Goal: Contribute content: Contribute content

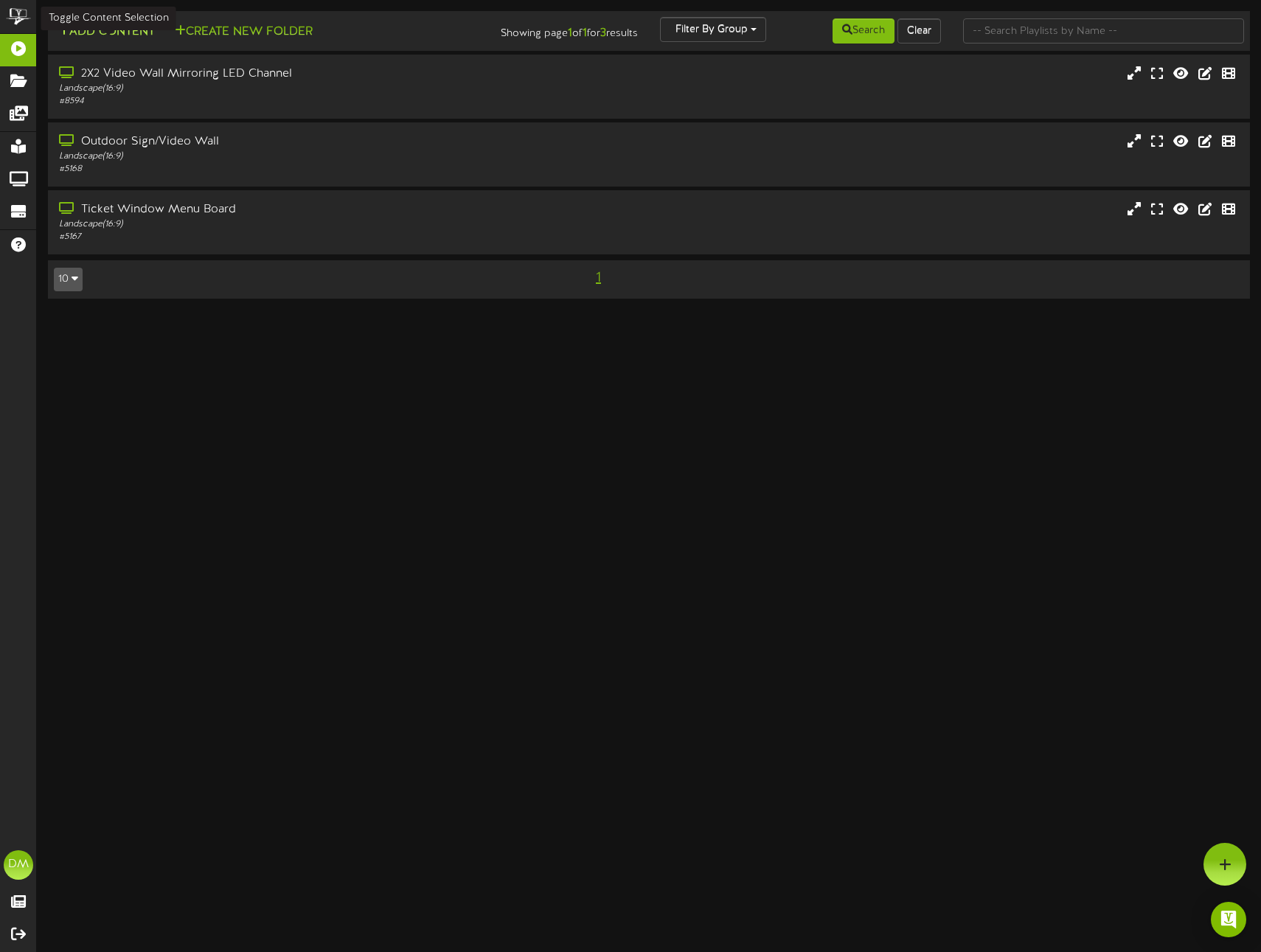
click at [124, 33] on button "Add Content" at bounding box center [106, 32] width 105 height 19
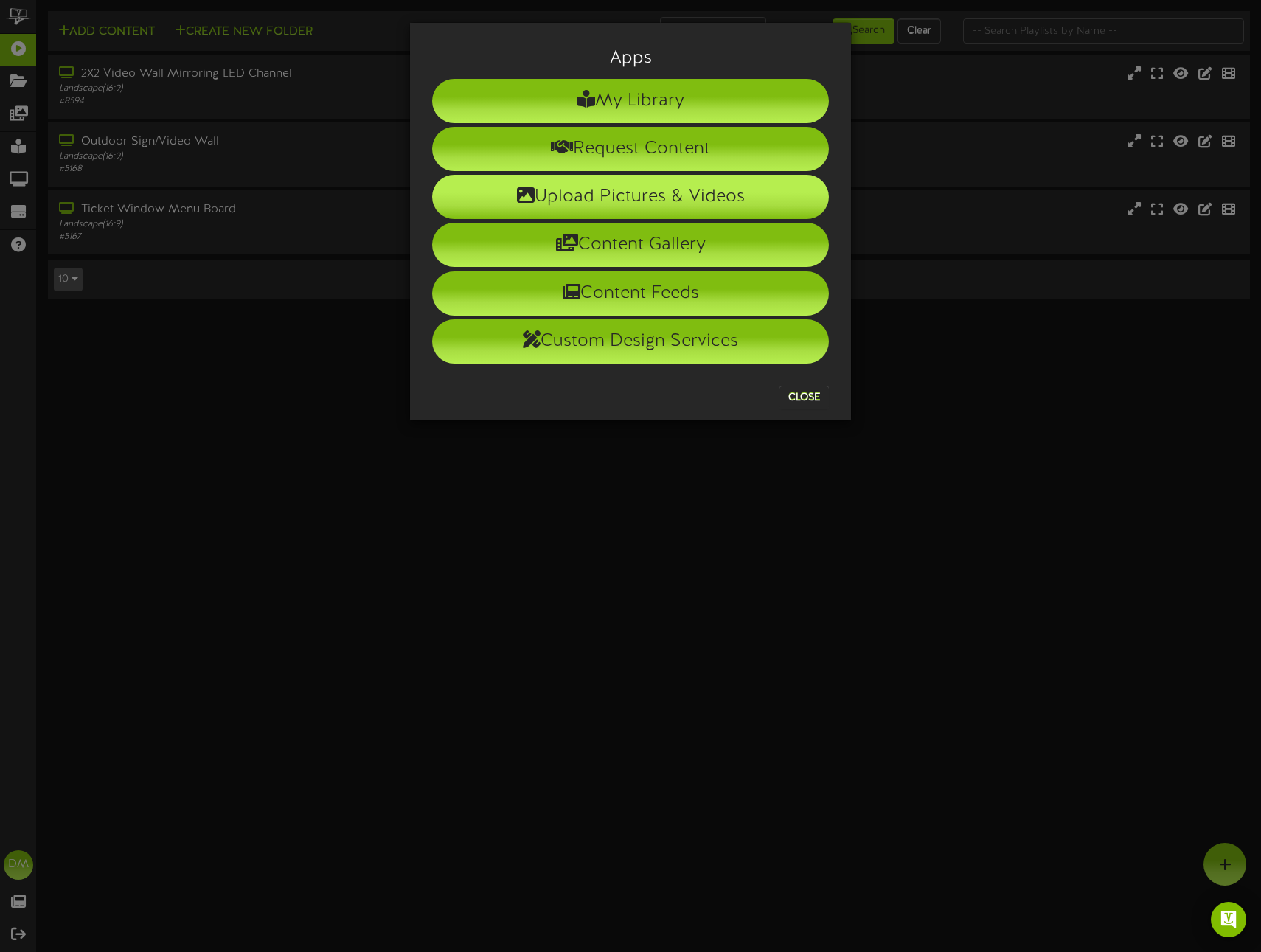
click at [652, 188] on li "Upload Pictures & Videos" at bounding box center [630, 196] width 397 height 44
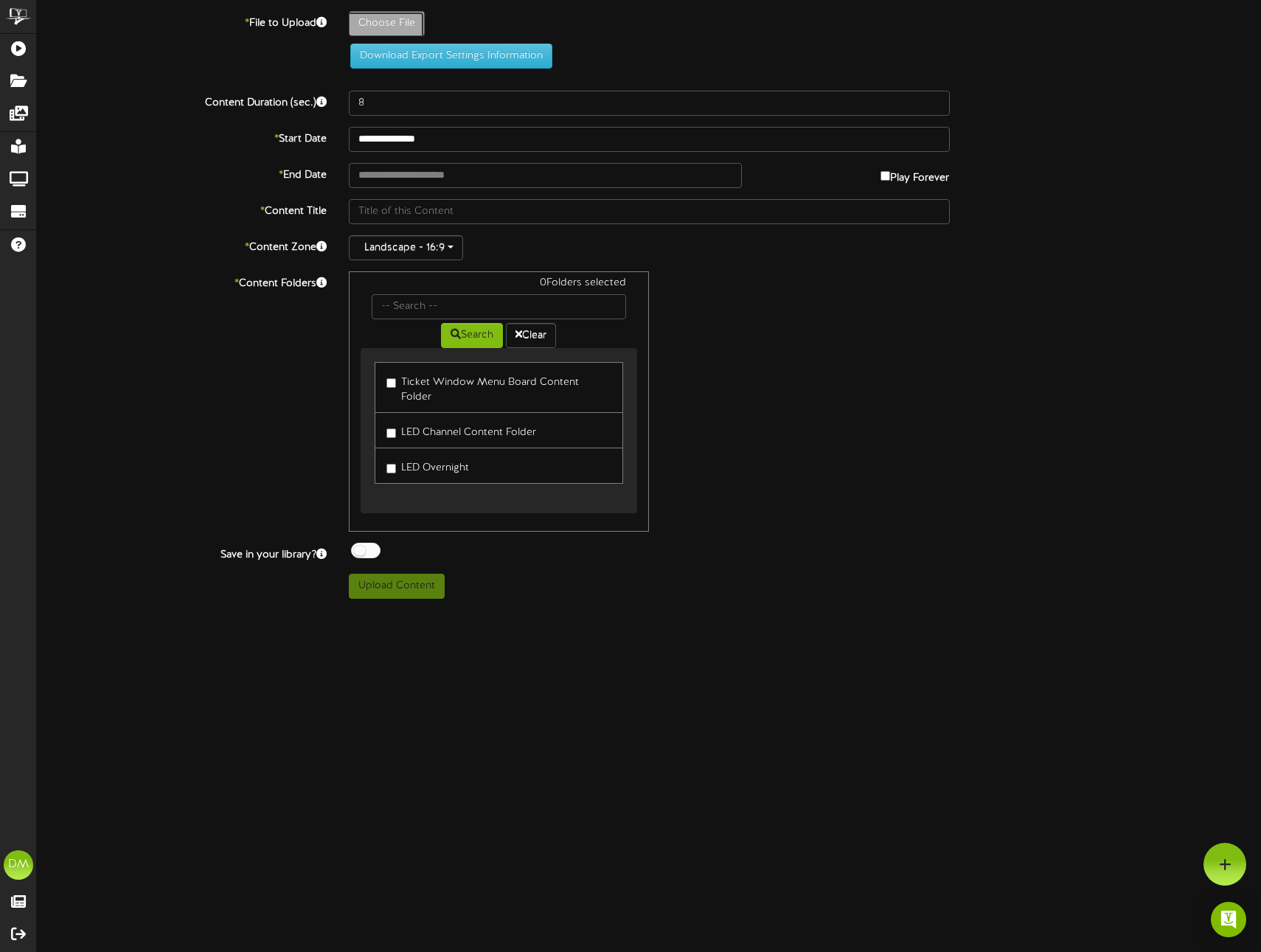
type input "**********"
type input "W-Billboard-BryanCallen_CAB-112025"
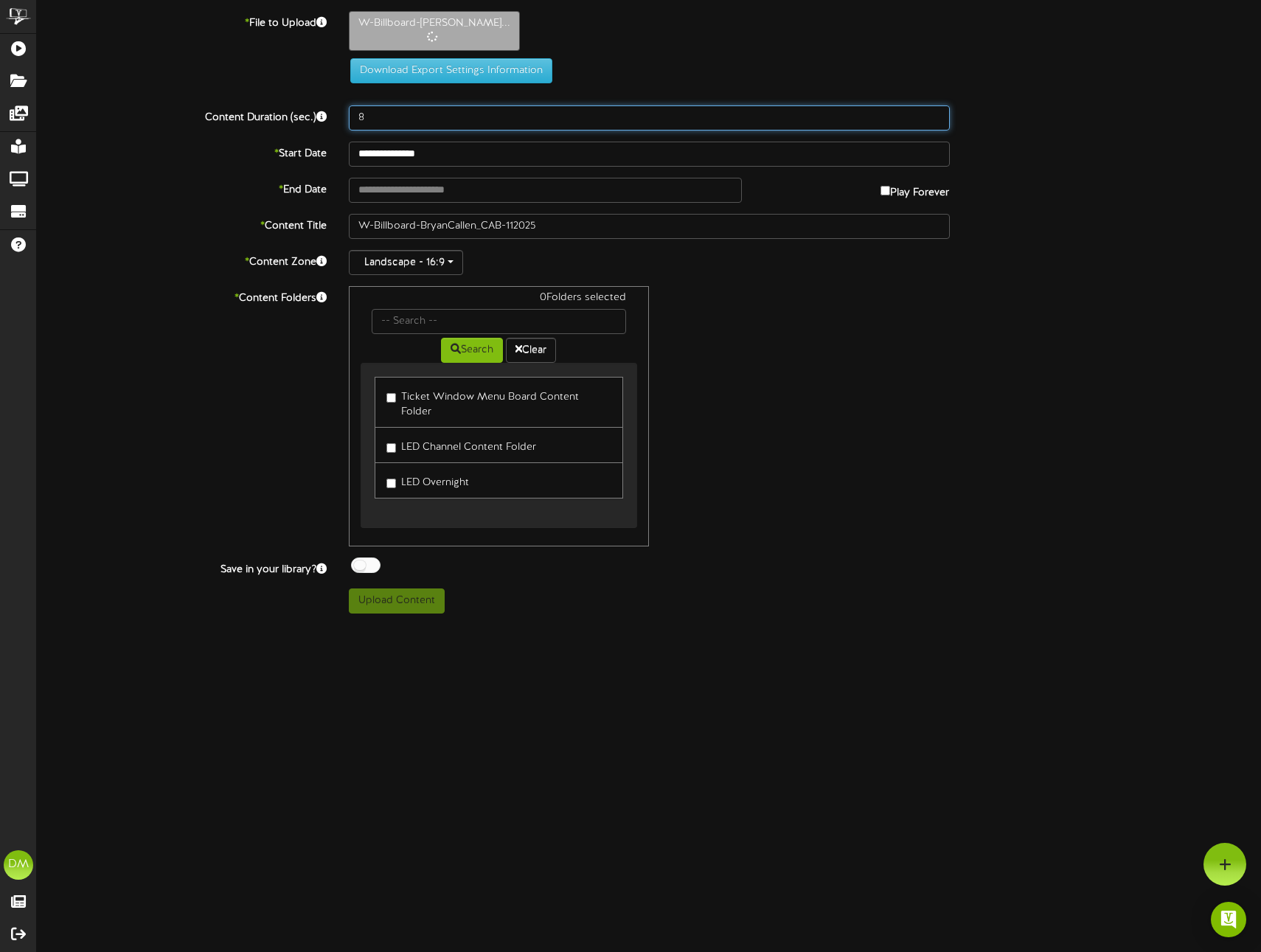
drag, startPoint x: 372, startPoint y: 117, endPoint x: 319, endPoint y: 101, distance: 55.4
click at [319, 102] on div "**********" at bounding box center [648, 312] width 1223 height 602
type input "5"
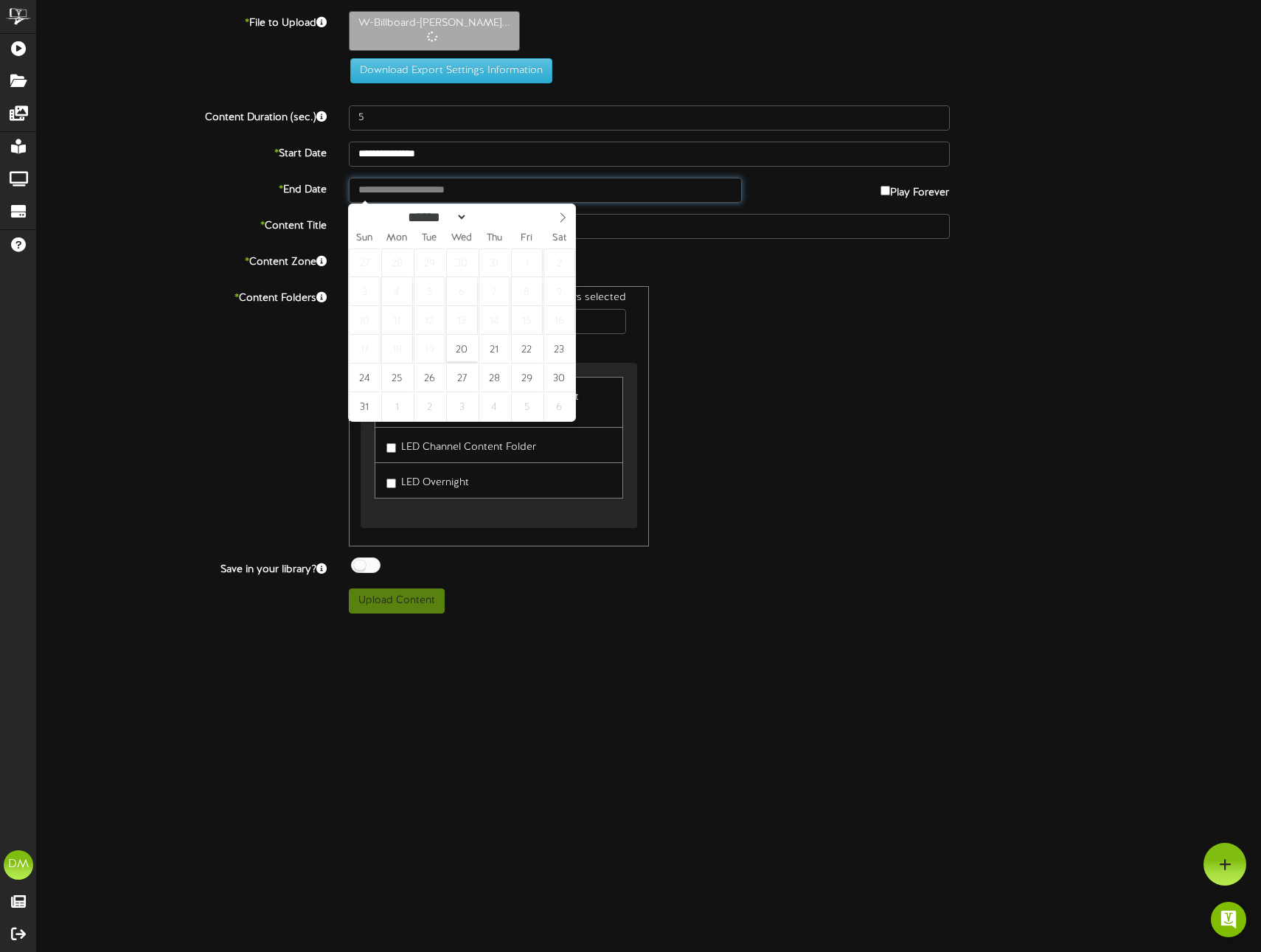
click at [371, 199] on input "text" at bounding box center [545, 190] width 393 height 25
type input "**********"
click at [563, 221] on icon at bounding box center [562, 217] width 10 height 10
click at [563, 220] on icon at bounding box center [562, 217] width 5 height 9
select select "**"
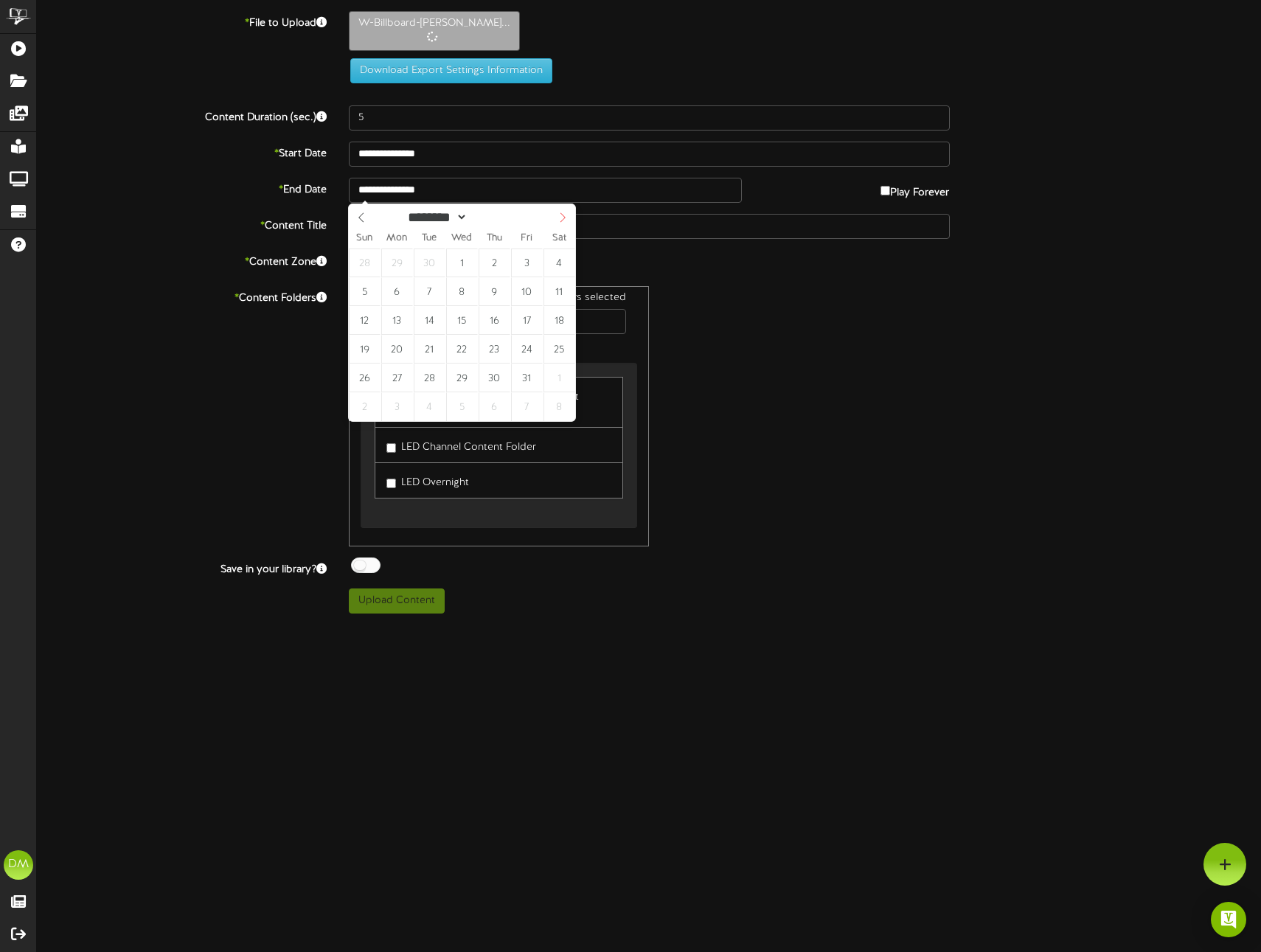
click at [563, 219] on icon at bounding box center [562, 217] width 5 height 9
type input "**********"
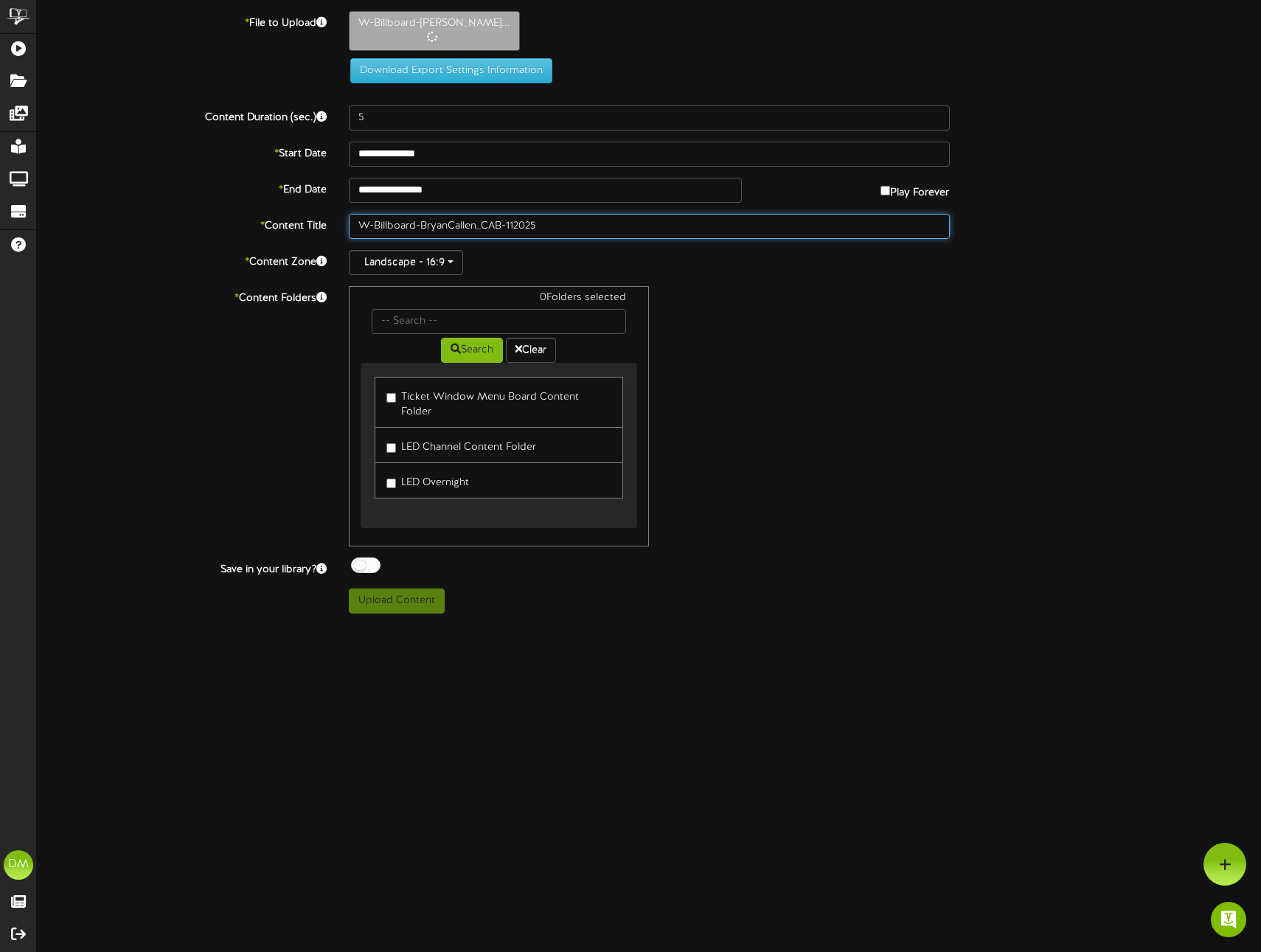
click at [501, 226] on input "W-Billboard-BryanCallen_CAB-112025" at bounding box center [648, 226] width 600 height 25
drag, startPoint x: 421, startPoint y: 224, endPoint x: 245, endPoint y: 208, distance: 176.7
click at [245, 208] on div "**********" at bounding box center [648, 312] width 1223 height 602
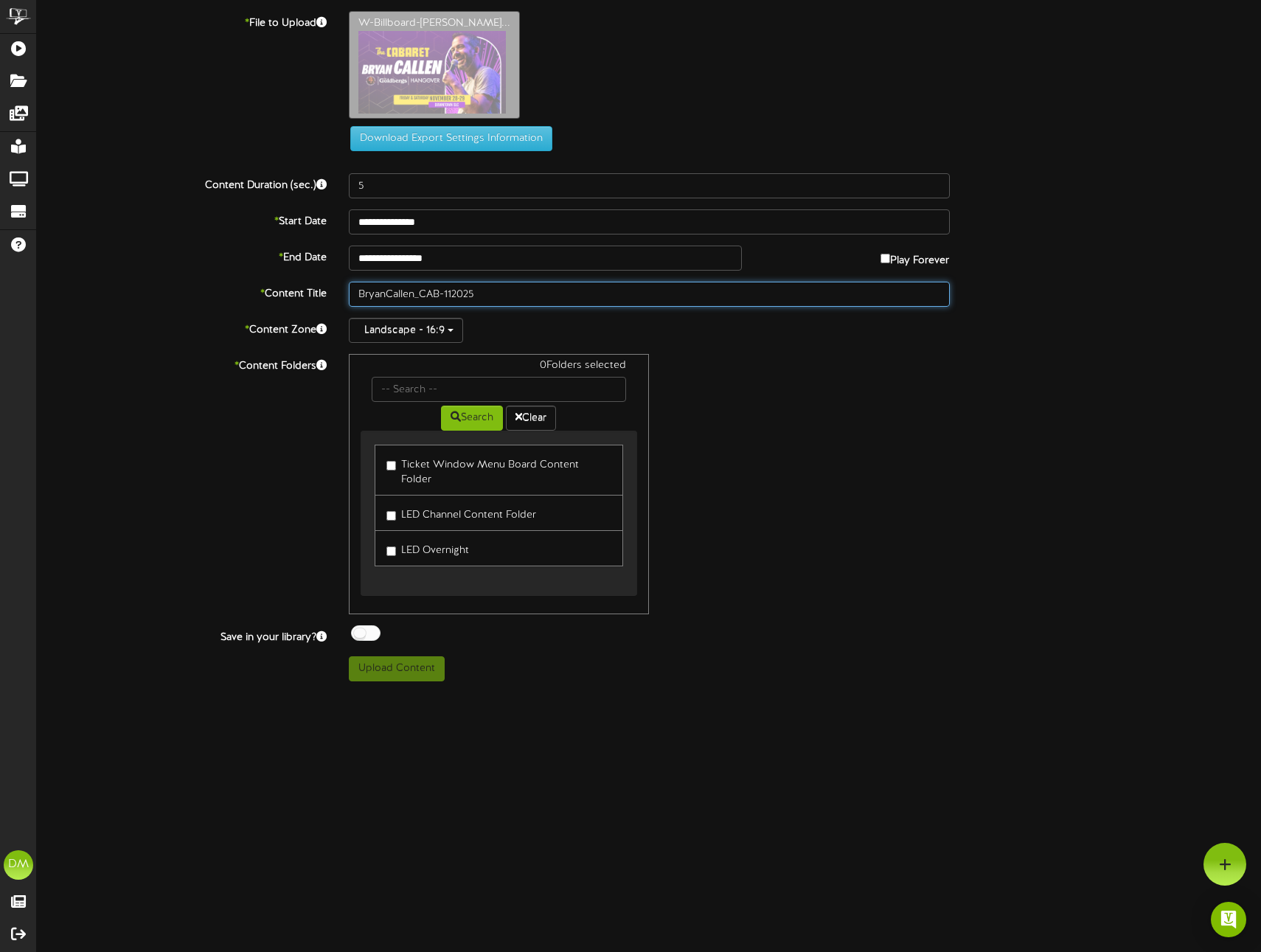
click at [387, 291] on input "BryanCallen_CAB-112025" at bounding box center [648, 294] width 600 height 25
drag, startPoint x: 419, startPoint y: 292, endPoint x: 498, endPoint y: 306, distance: 80.2
click at [447, 295] on input "[PERSON_NAME]-112025" at bounding box center [648, 294] width 600 height 25
type input "[PERSON_NAME] (11/2025)"
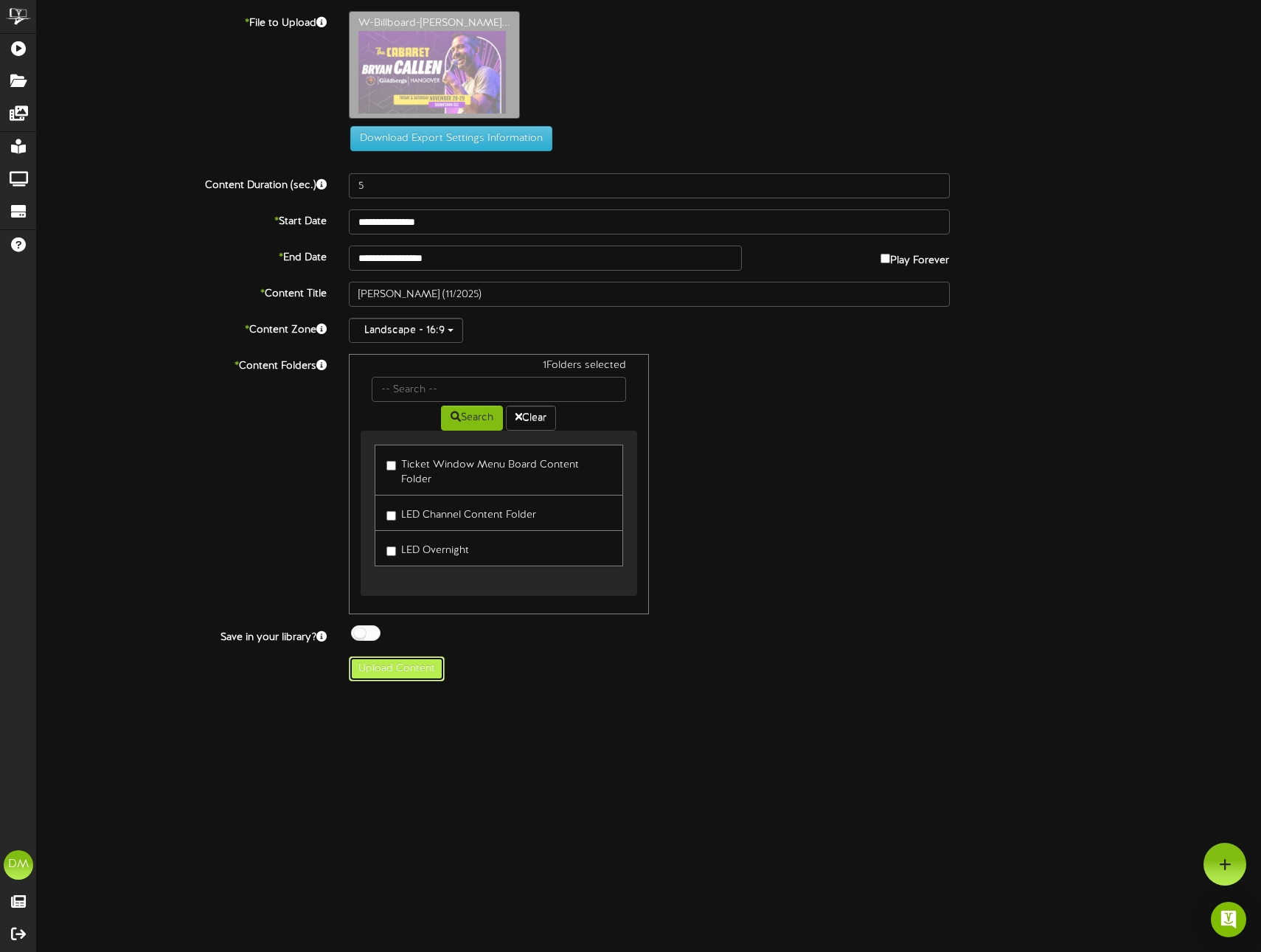
click at [394, 656] on button "Upload Content" at bounding box center [397, 668] width 96 height 25
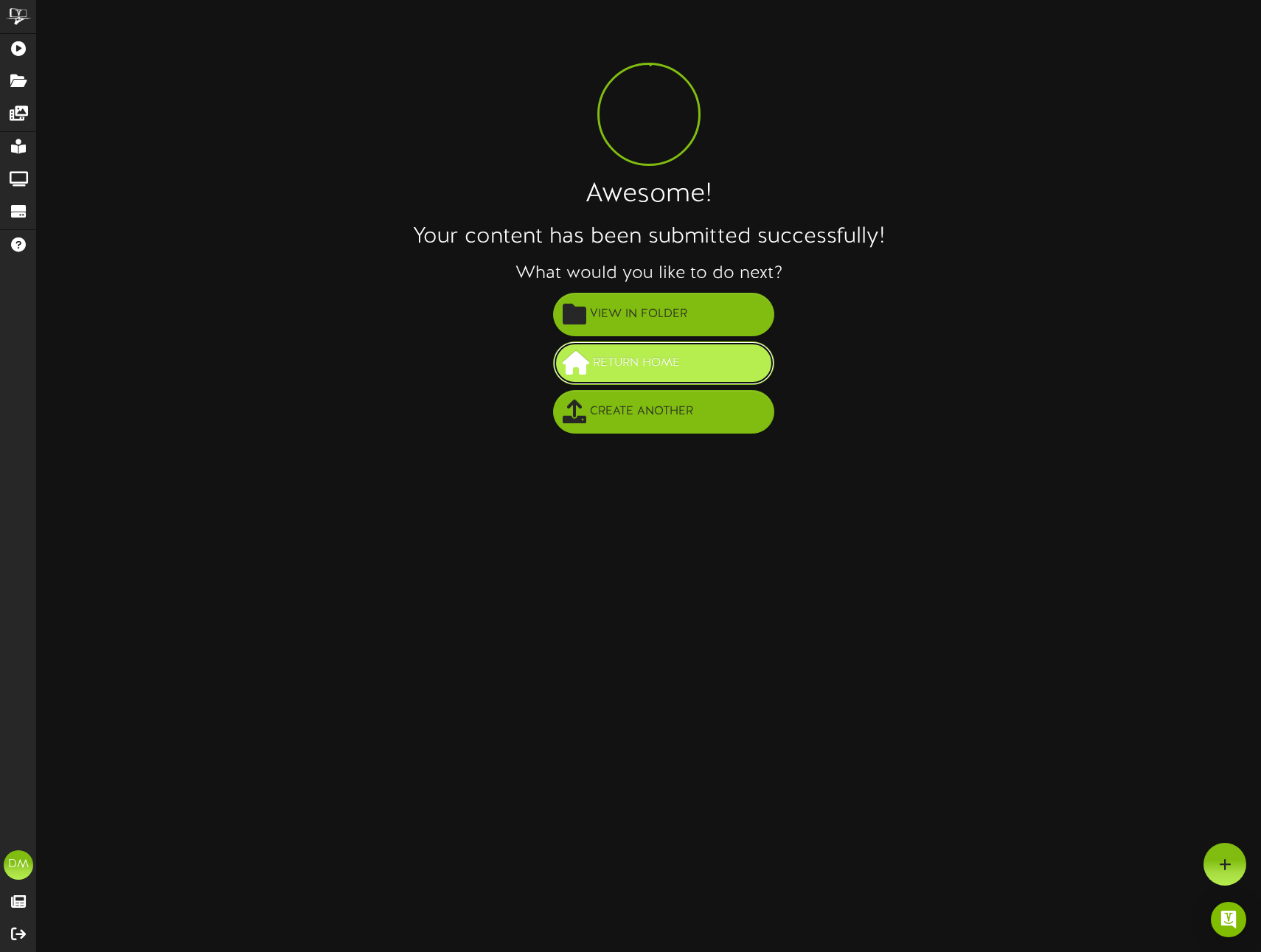
click at [696, 365] on button "Return Home" at bounding box center [662, 363] width 221 height 43
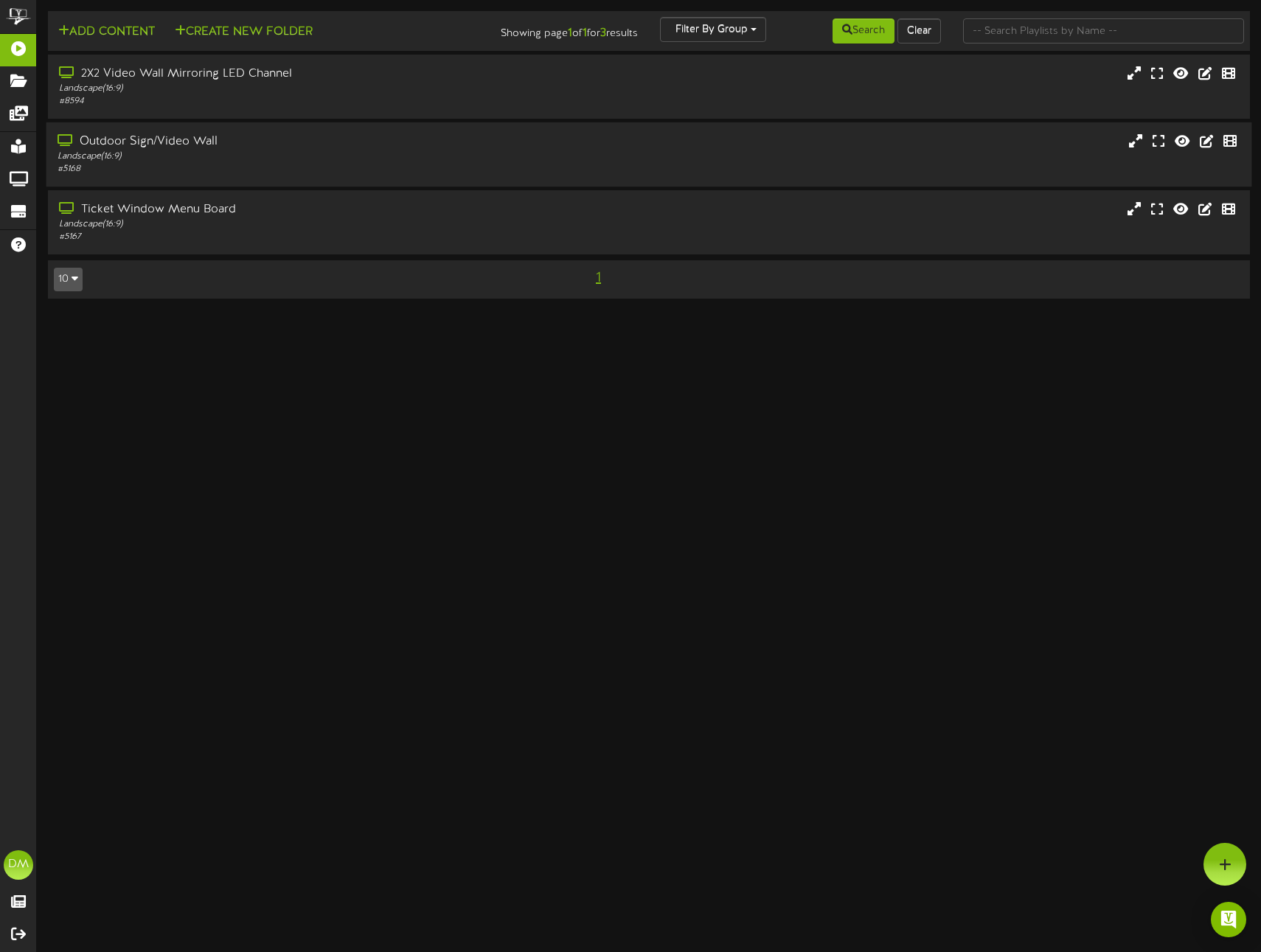
click at [185, 164] on div "# 5168" at bounding box center [297, 168] width 480 height 12
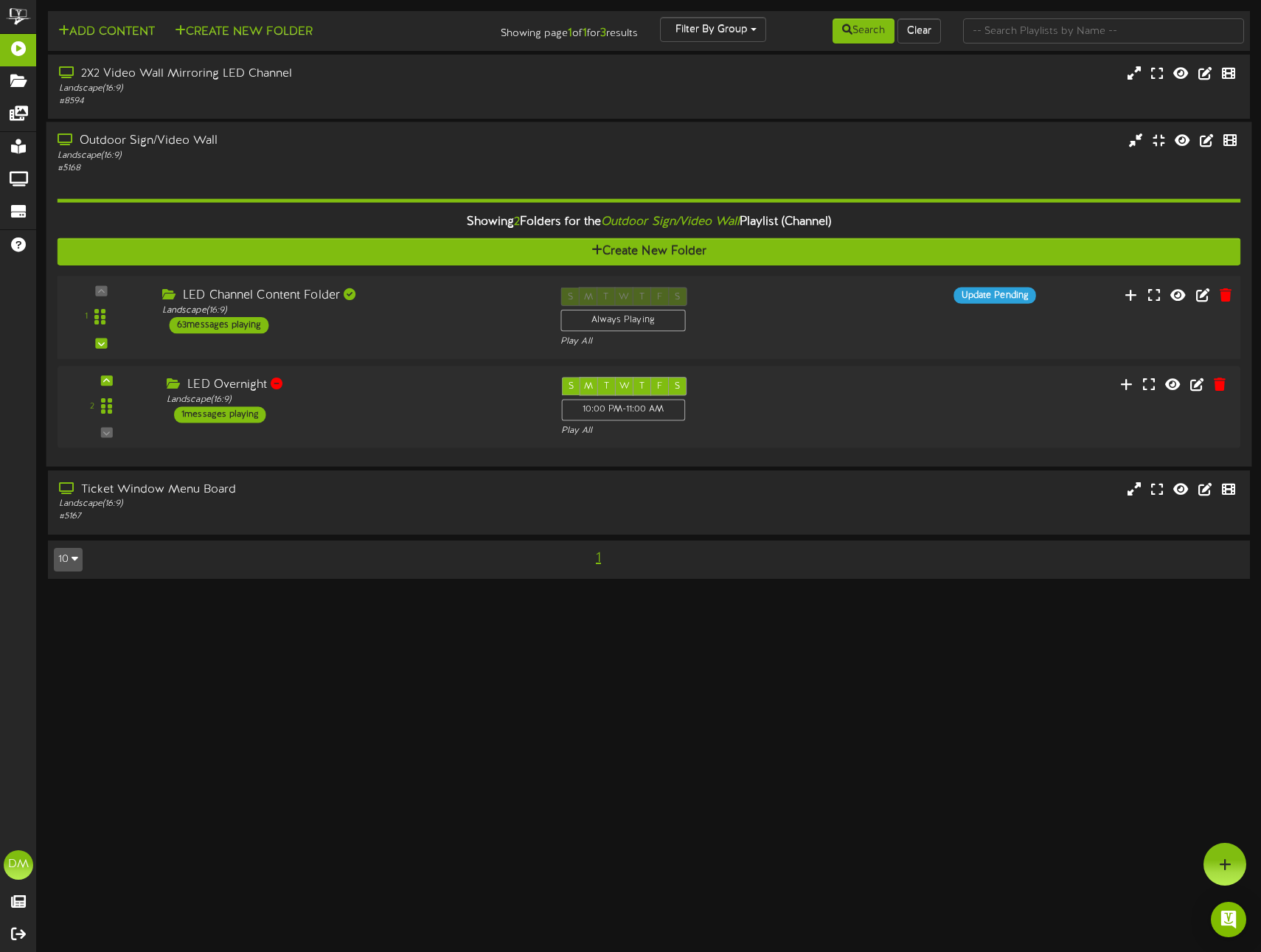
click at [170, 320] on div "63 messages playing" at bounding box center [219, 324] width 100 height 16
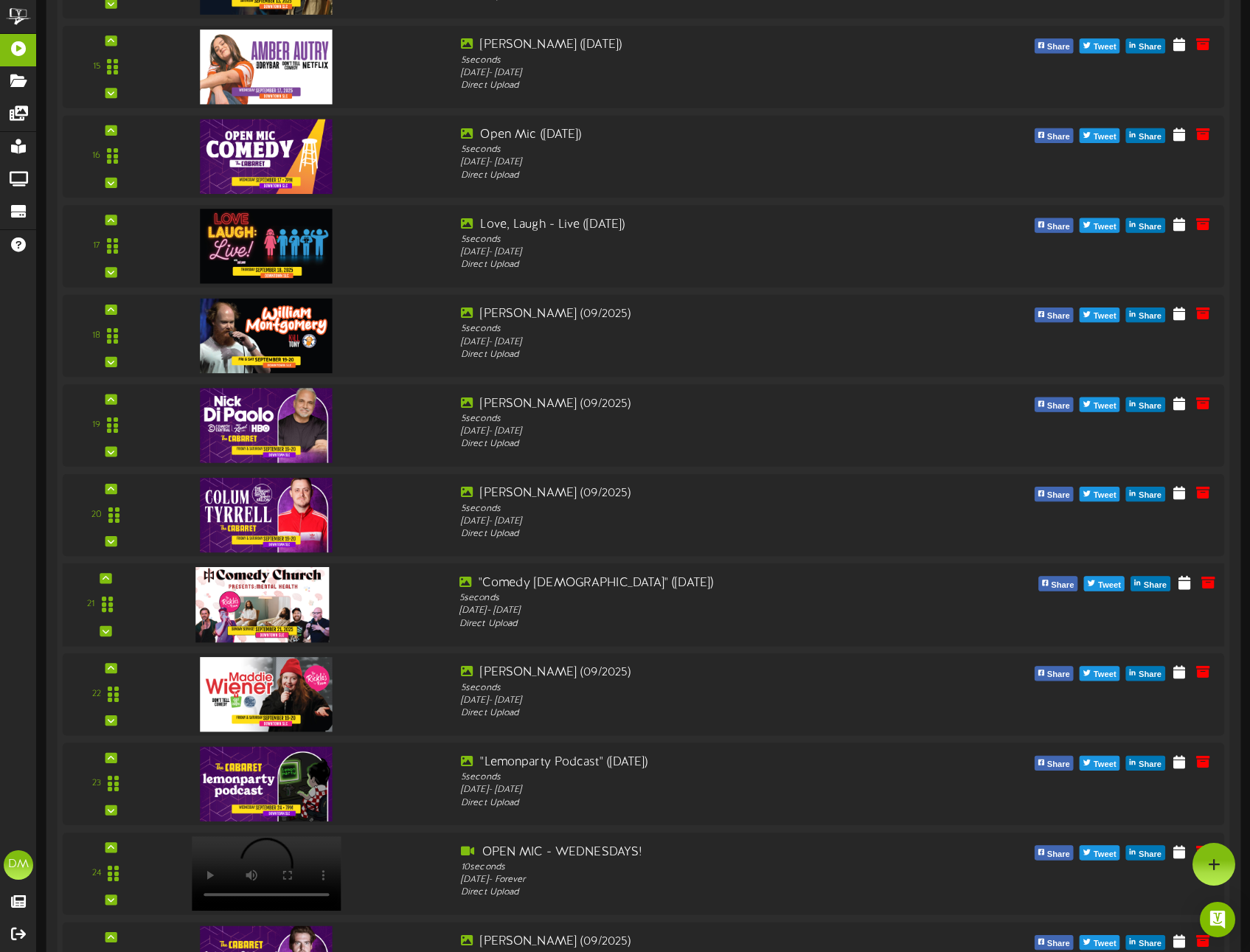
scroll to position [1394, 0]
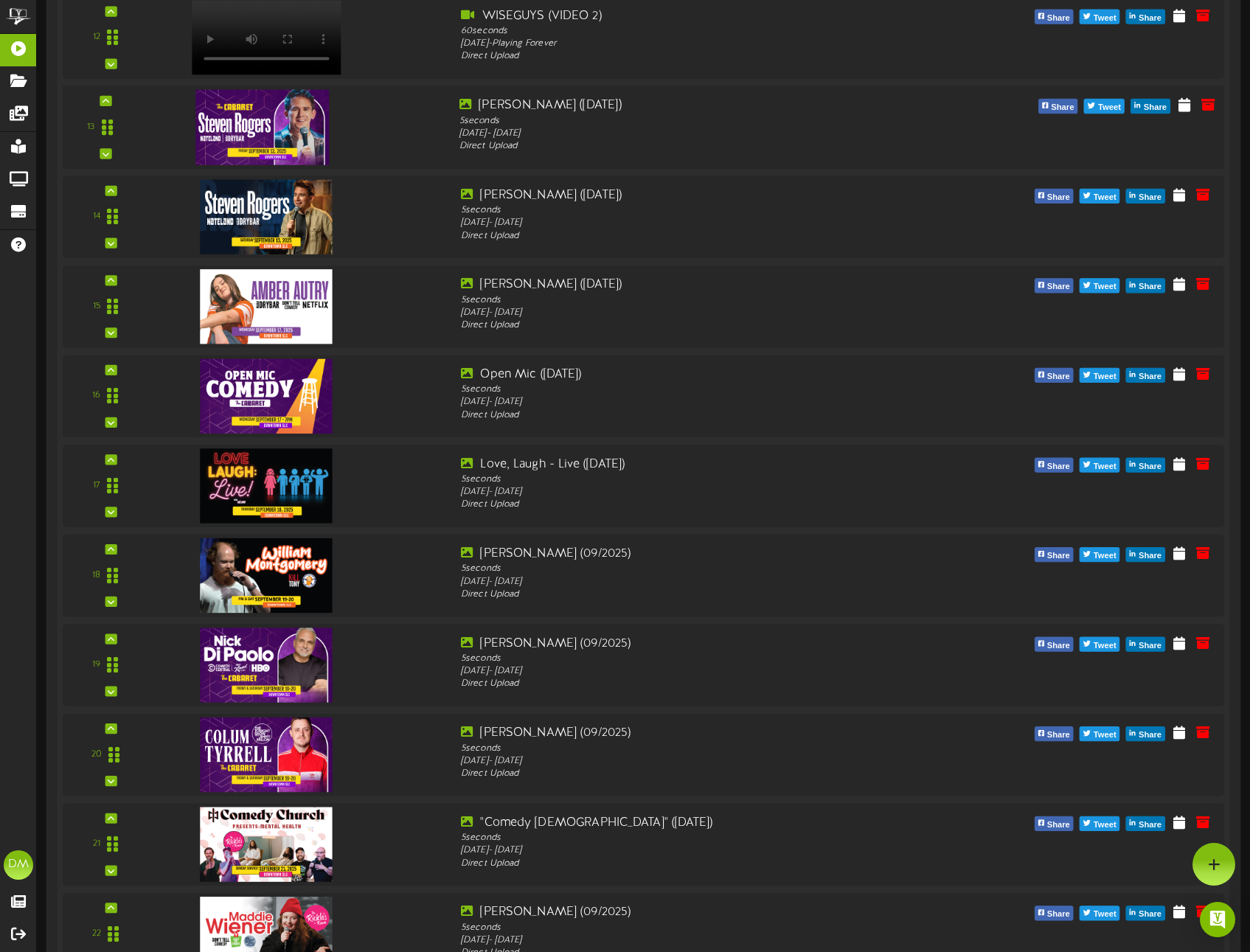
click at [276, 113] on img at bounding box center [262, 127] width 134 height 75
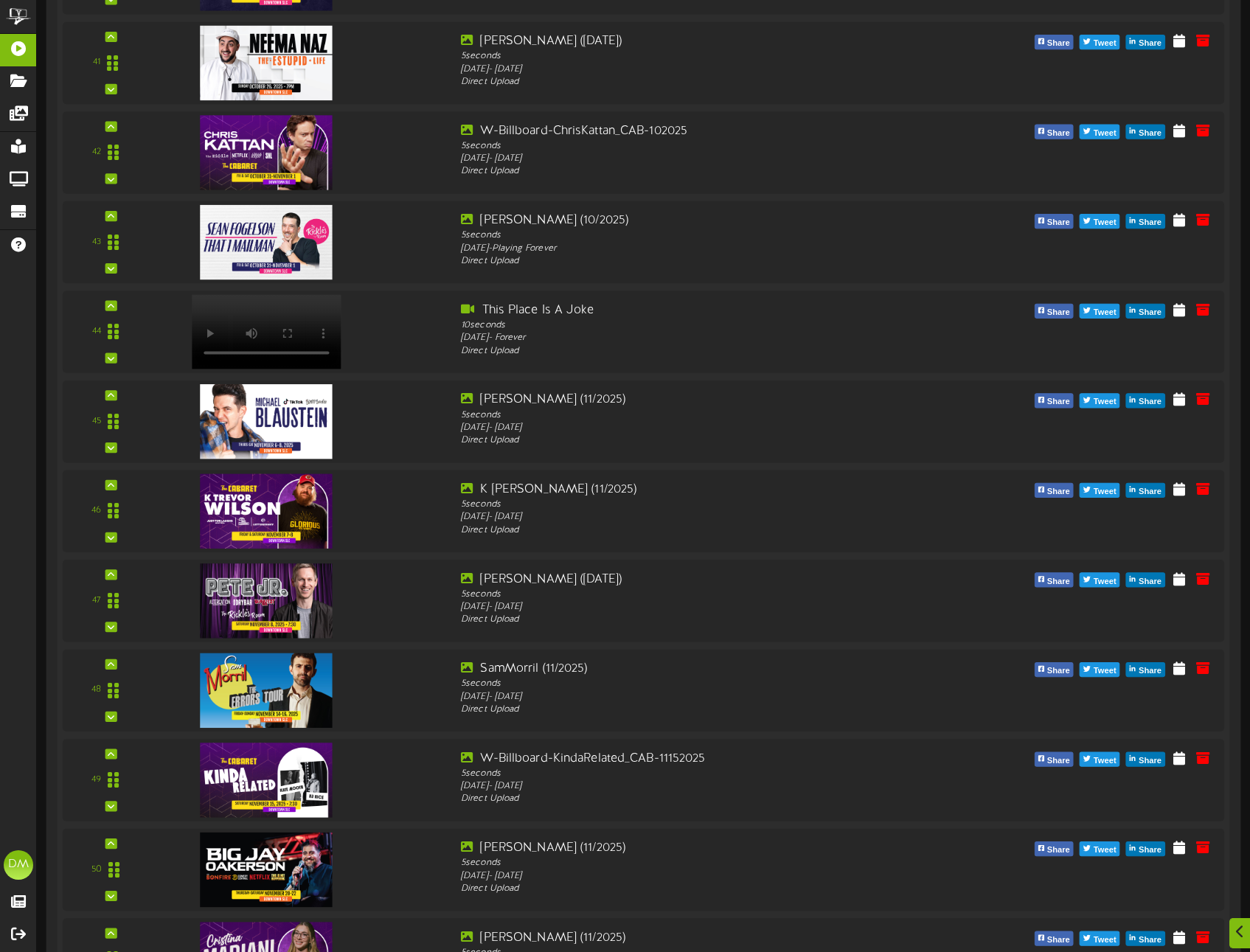
scroll to position [5307, 0]
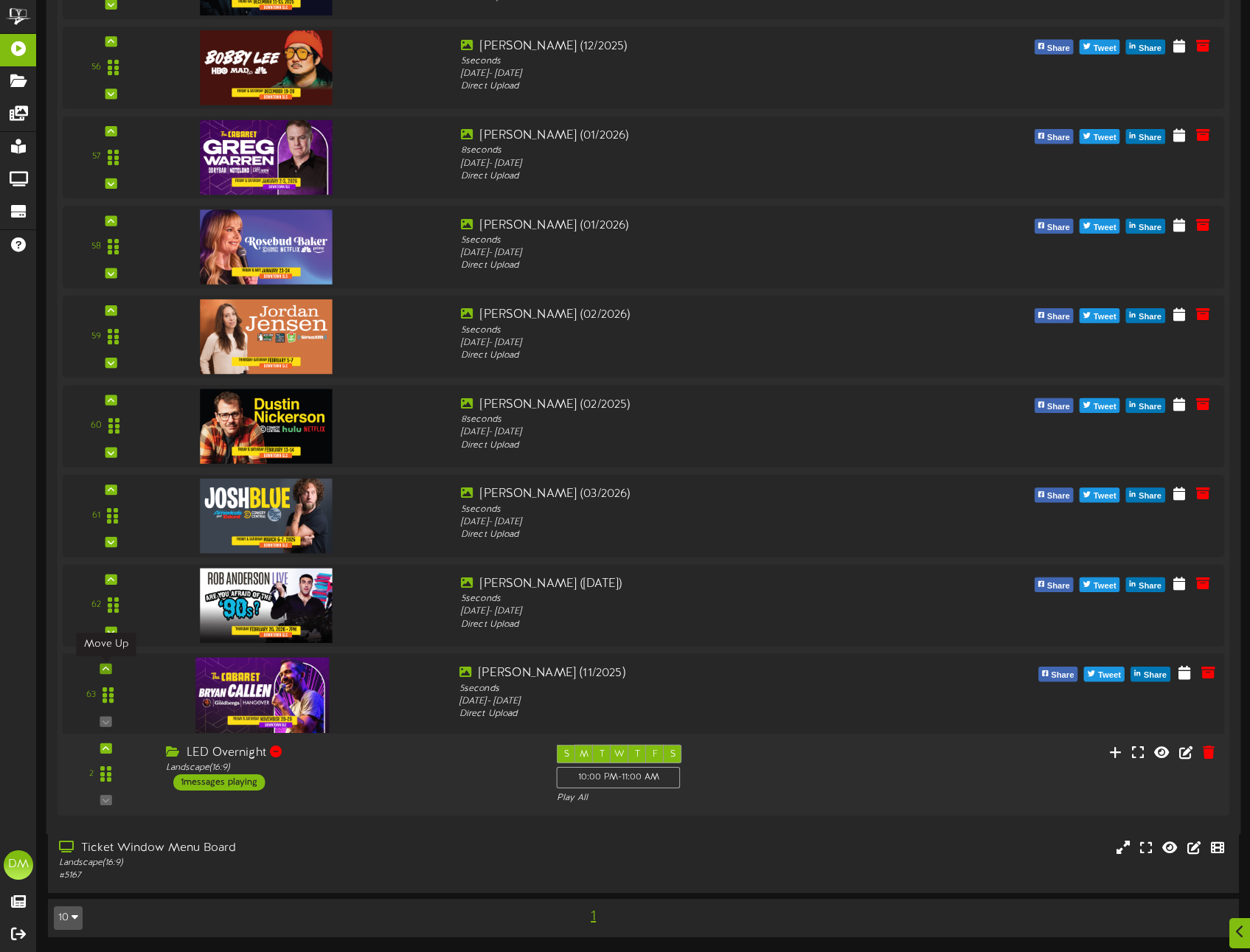
click at [105, 667] on icon at bounding box center [105, 669] width 7 height 8
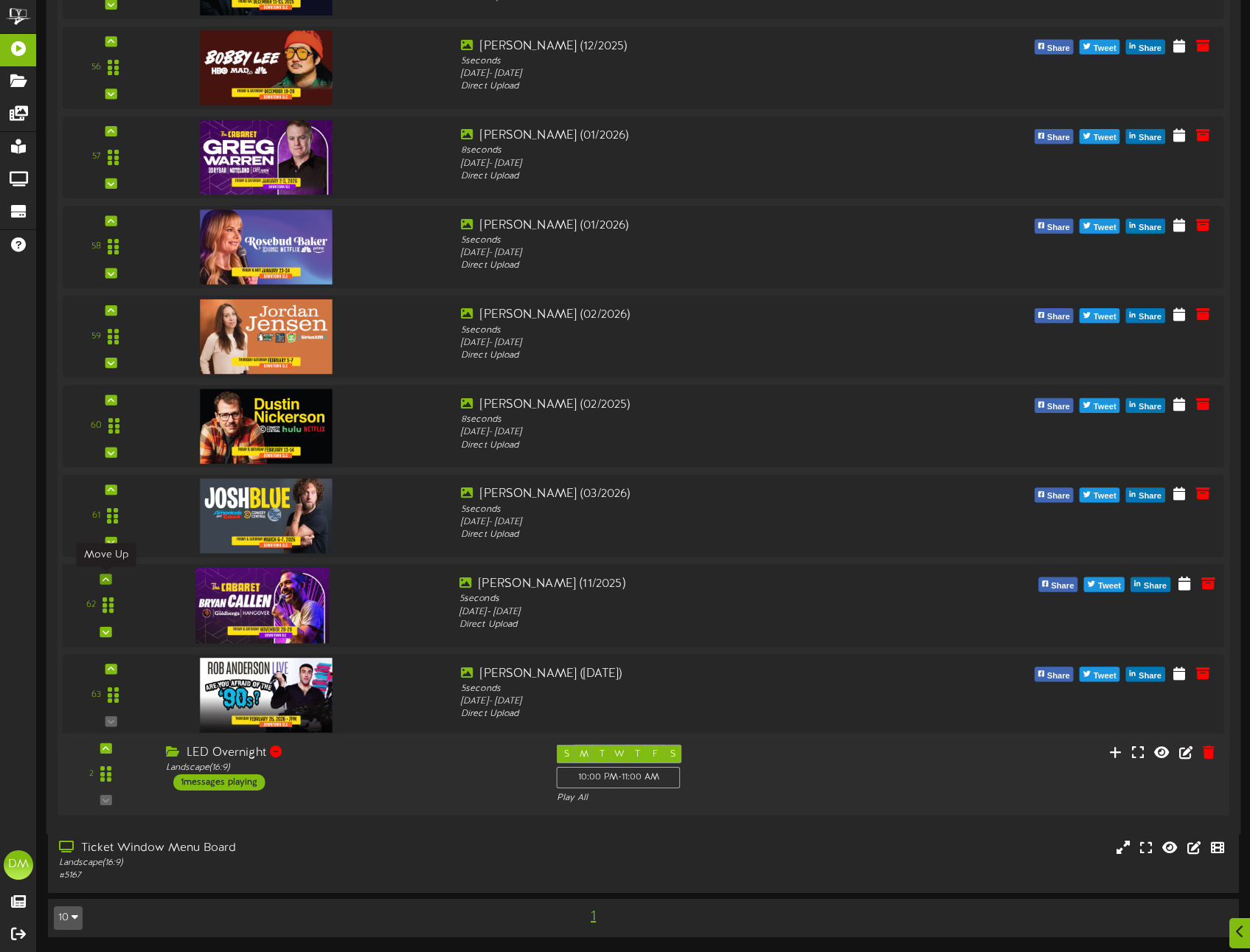
click at [108, 578] on icon at bounding box center [105, 579] width 7 height 8
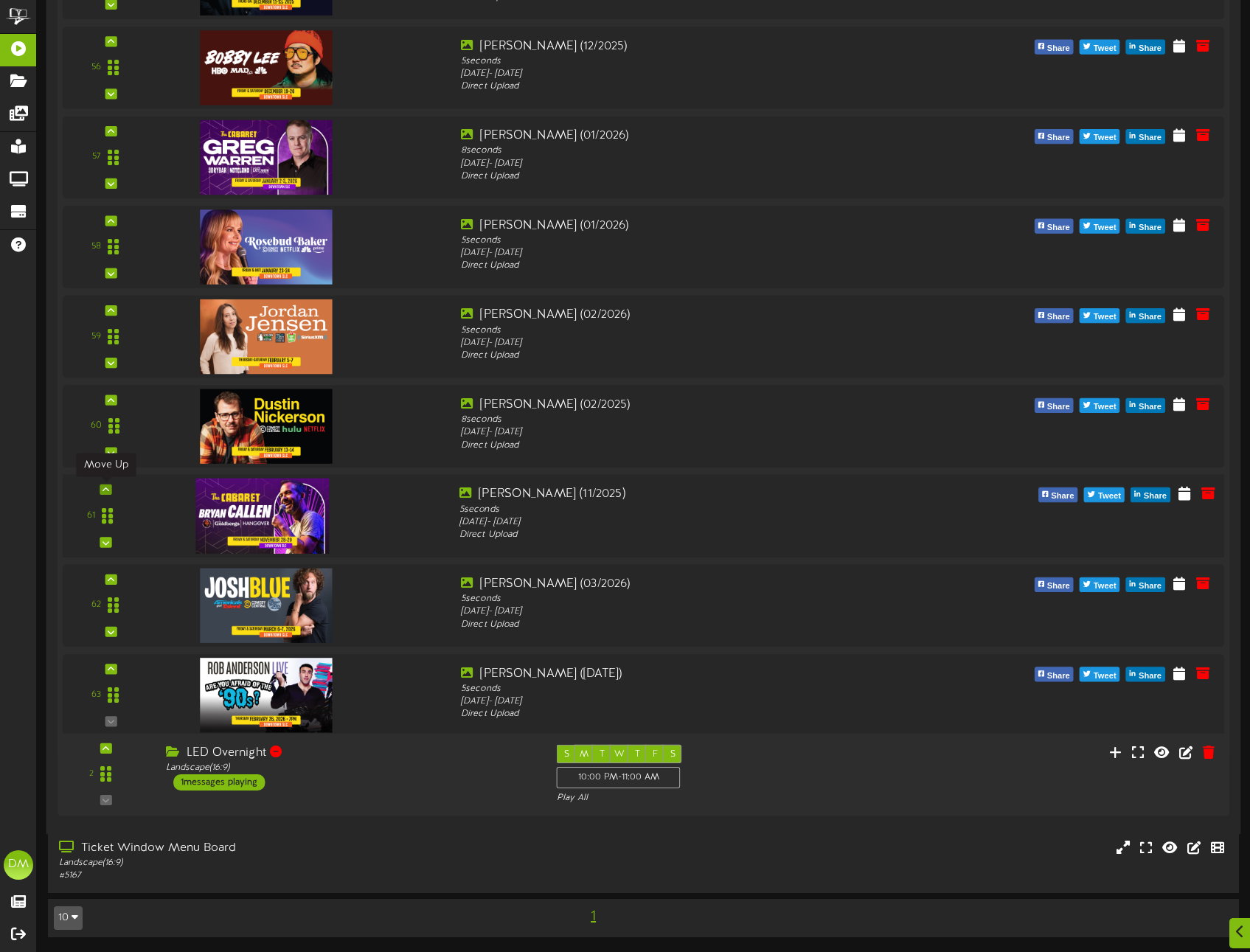
click at [108, 491] on div at bounding box center [105, 489] width 12 height 10
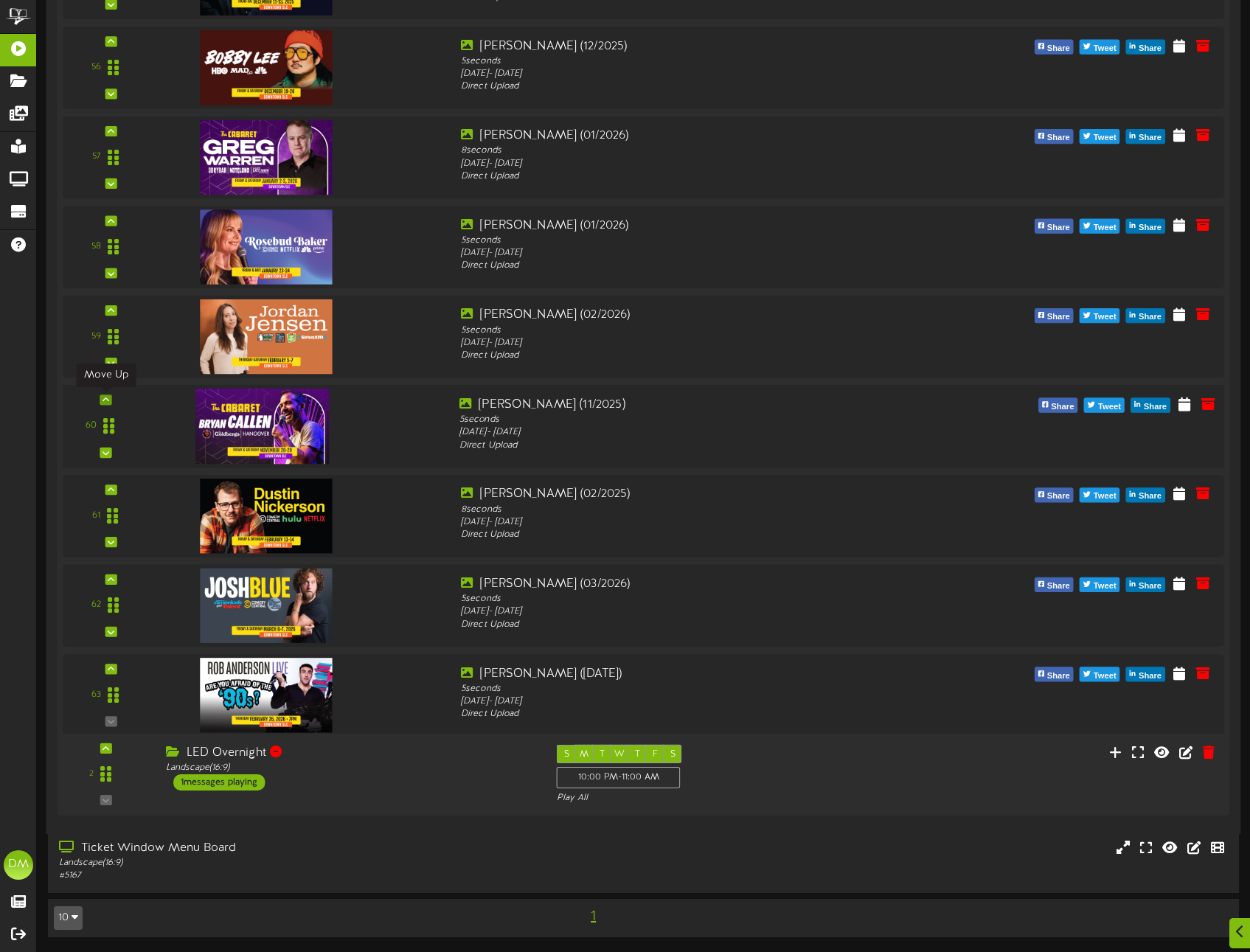
click at [108, 398] on icon at bounding box center [105, 399] width 7 height 8
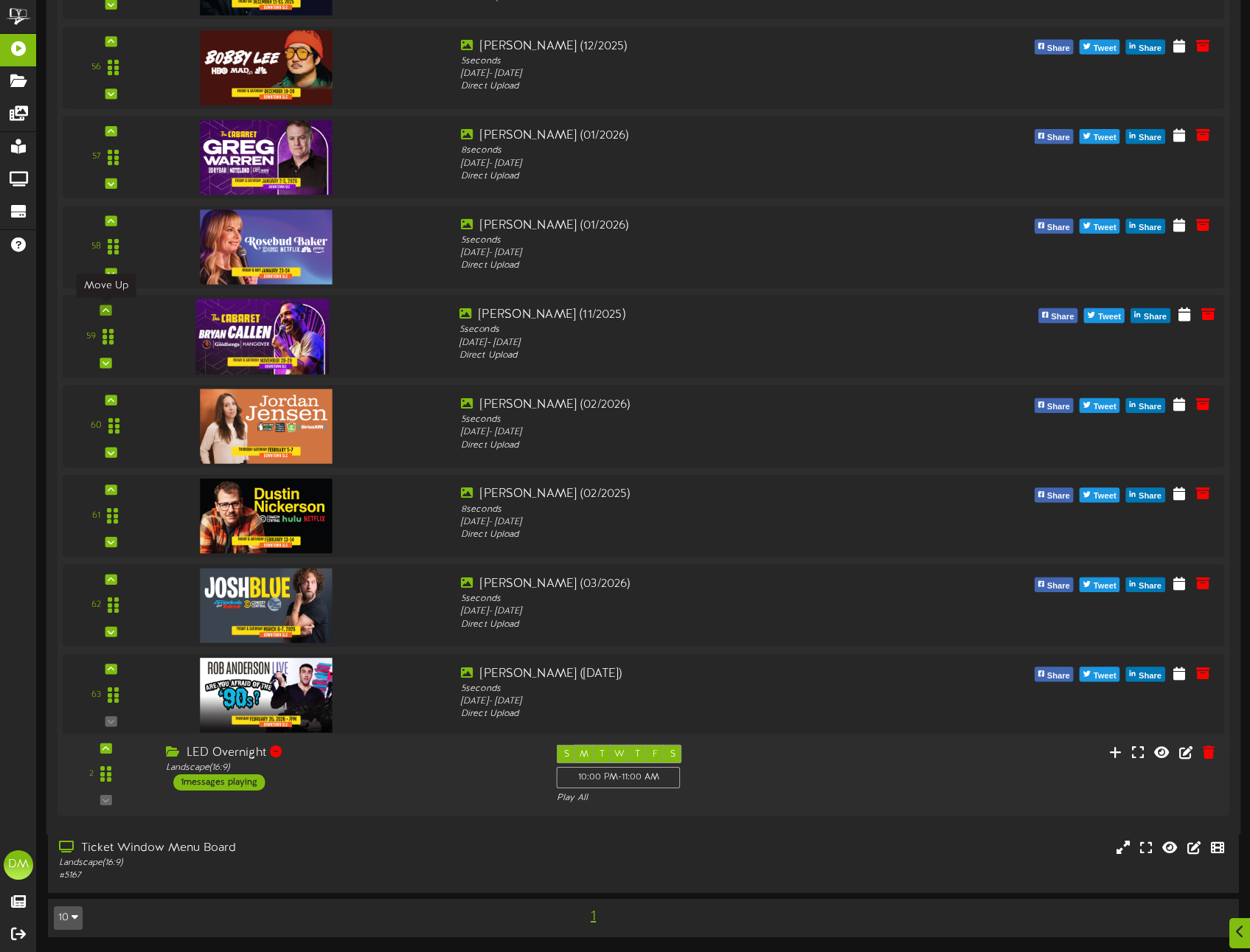
click at [107, 306] on icon at bounding box center [105, 310] width 7 height 8
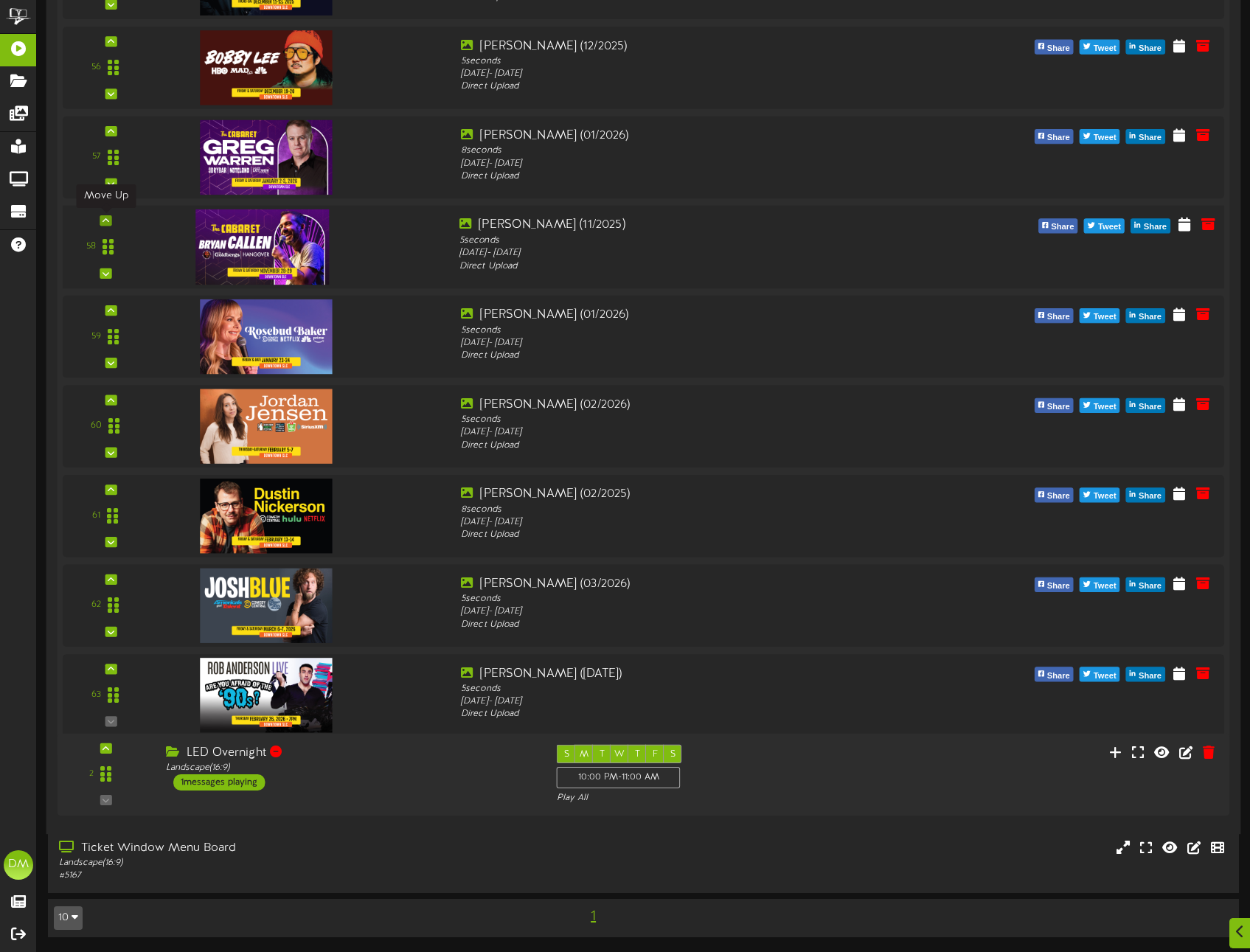
click at [104, 221] on icon at bounding box center [105, 221] width 7 height 8
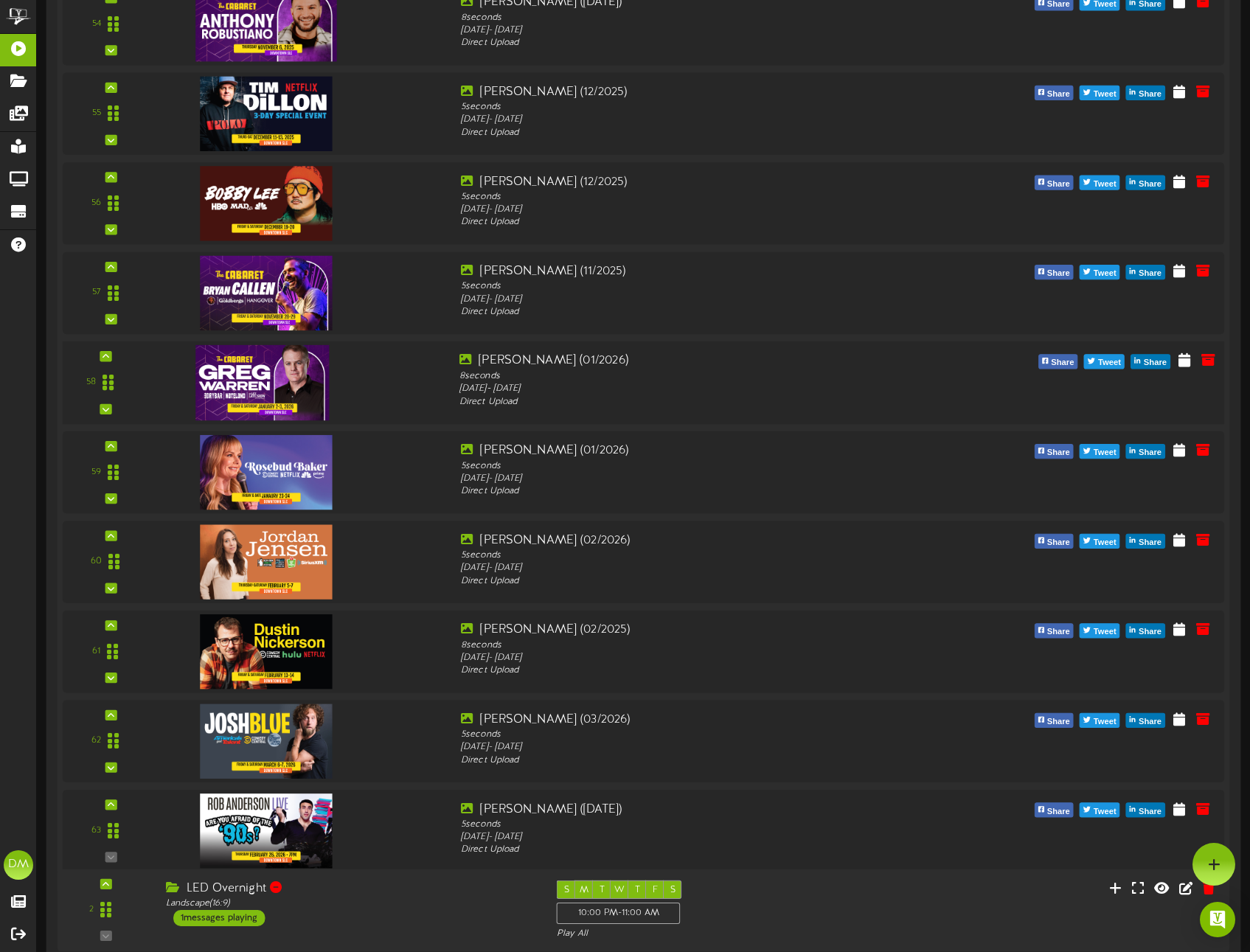
scroll to position [5130, 0]
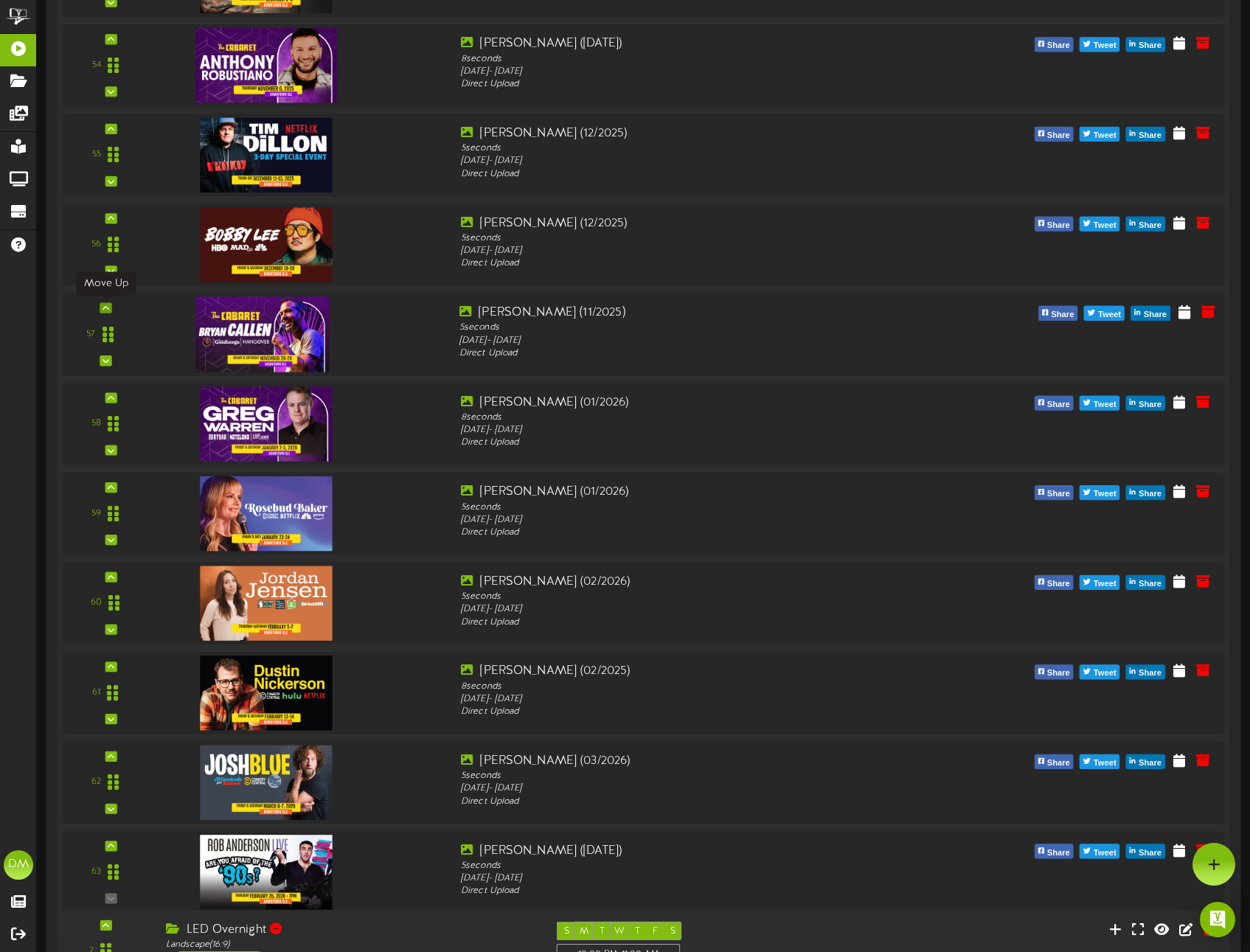
click at [107, 307] on icon at bounding box center [105, 307] width 7 height 8
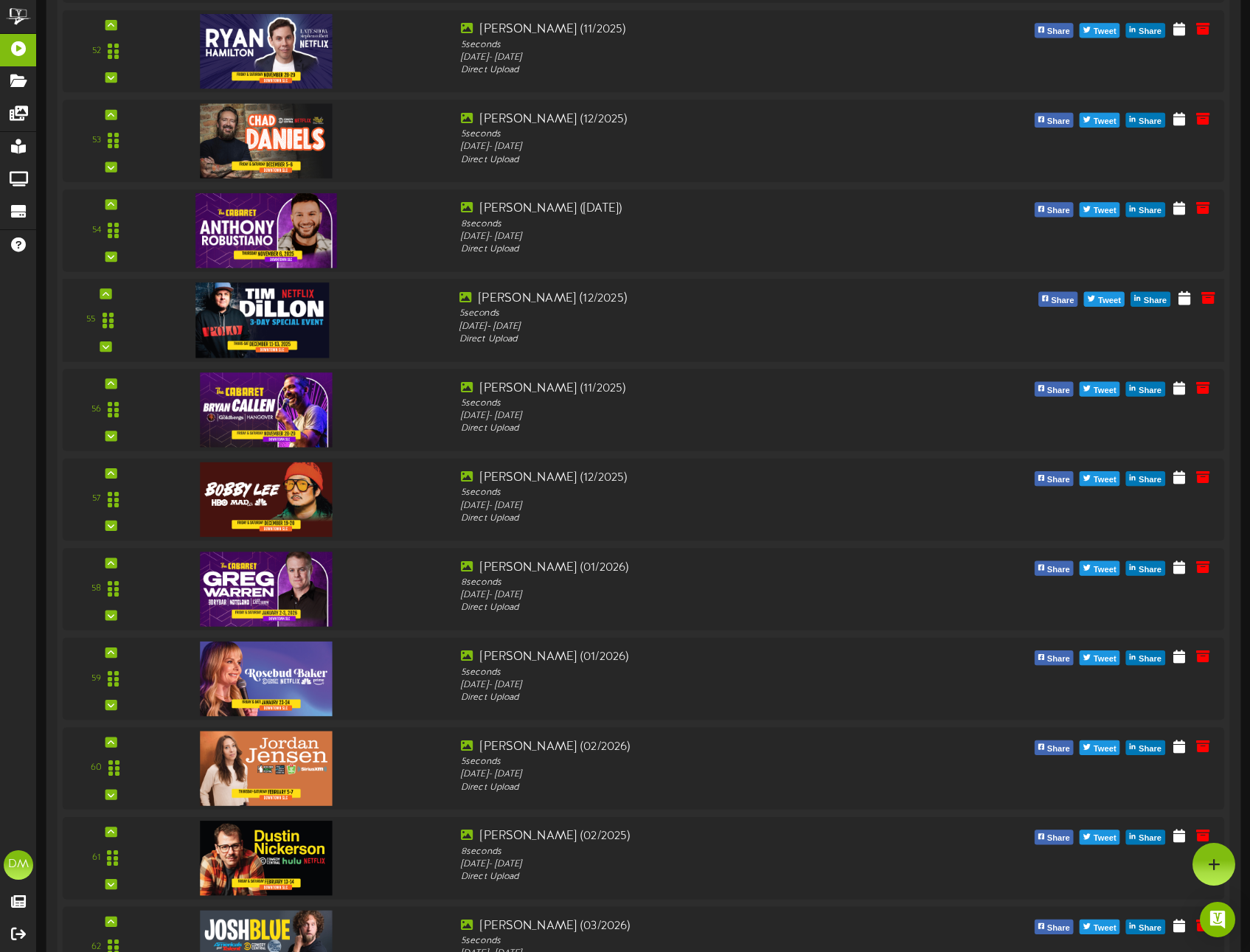
scroll to position [4962, 0]
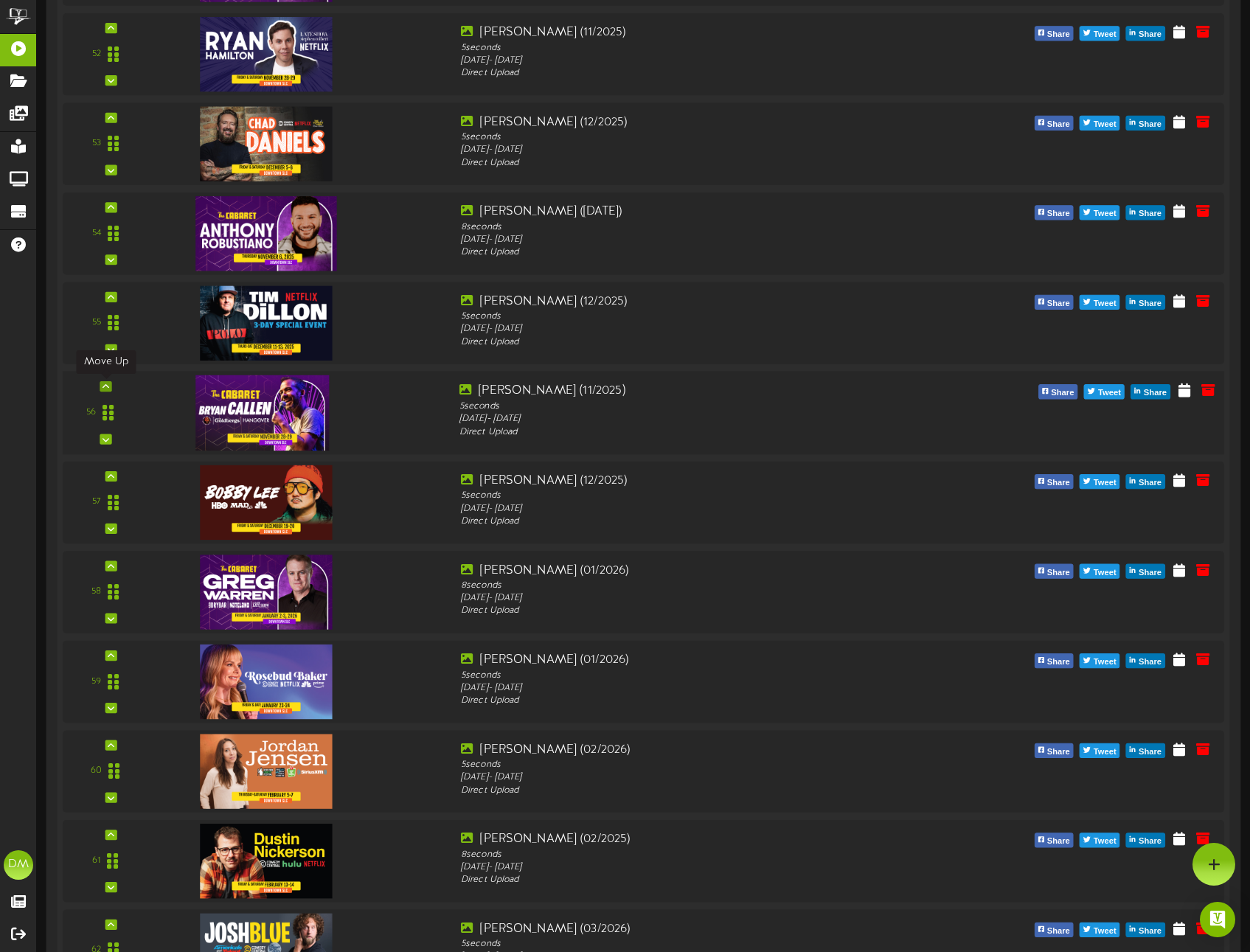
click at [104, 386] on icon at bounding box center [105, 386] width 7 height 8
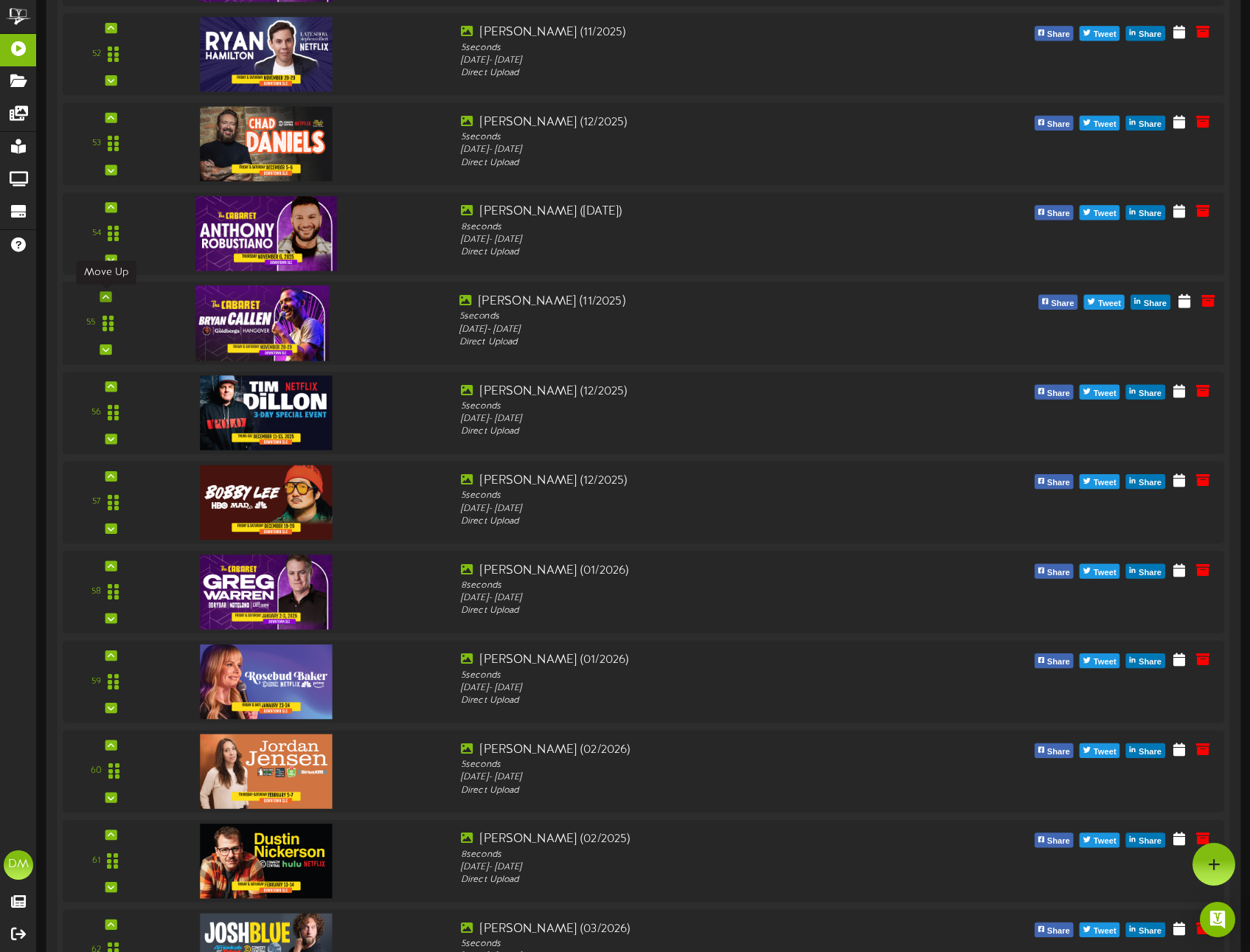
click at [108, 299] on div at bounding box center [105, 296] width 12 height 10
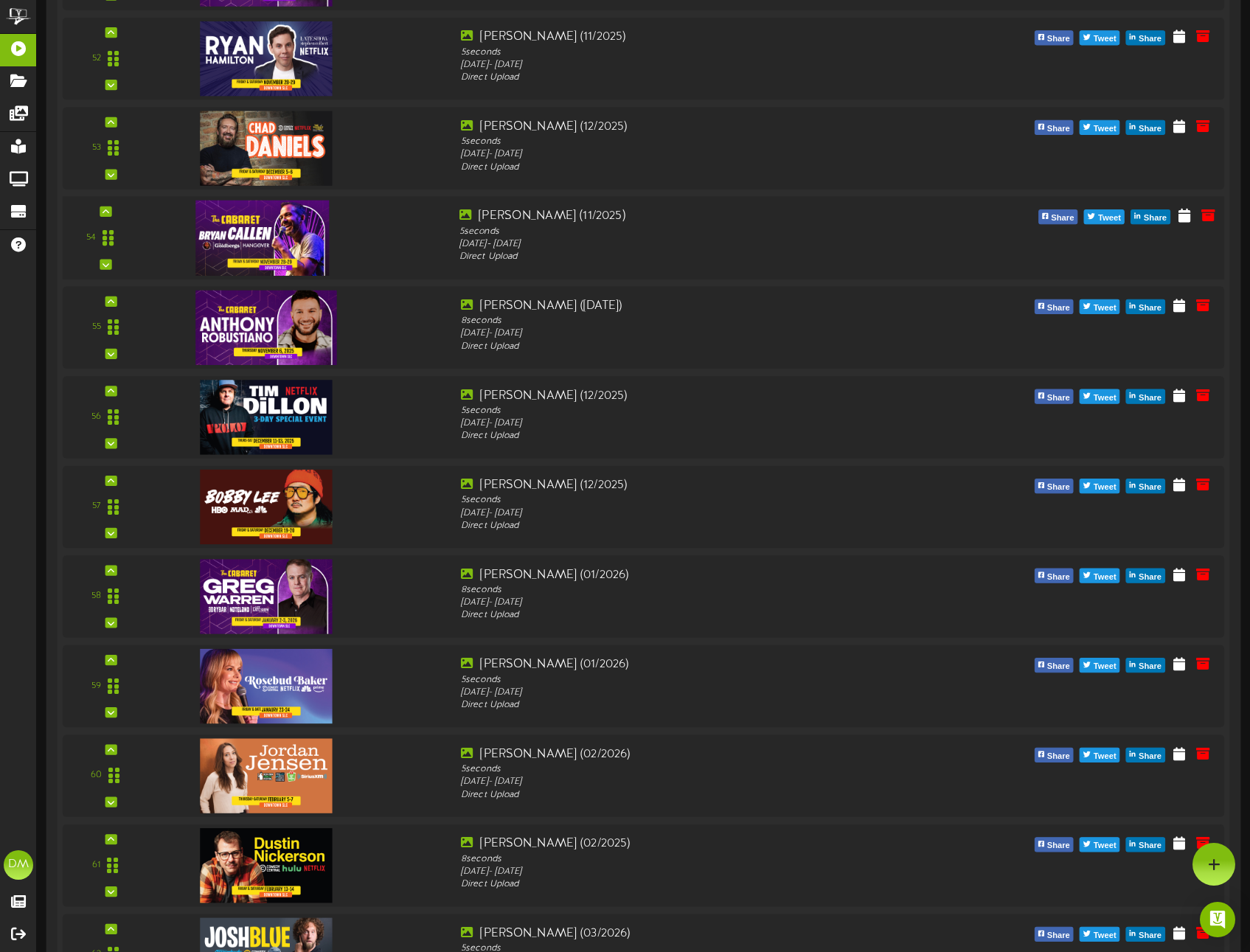
scroll to position [4602, 0]
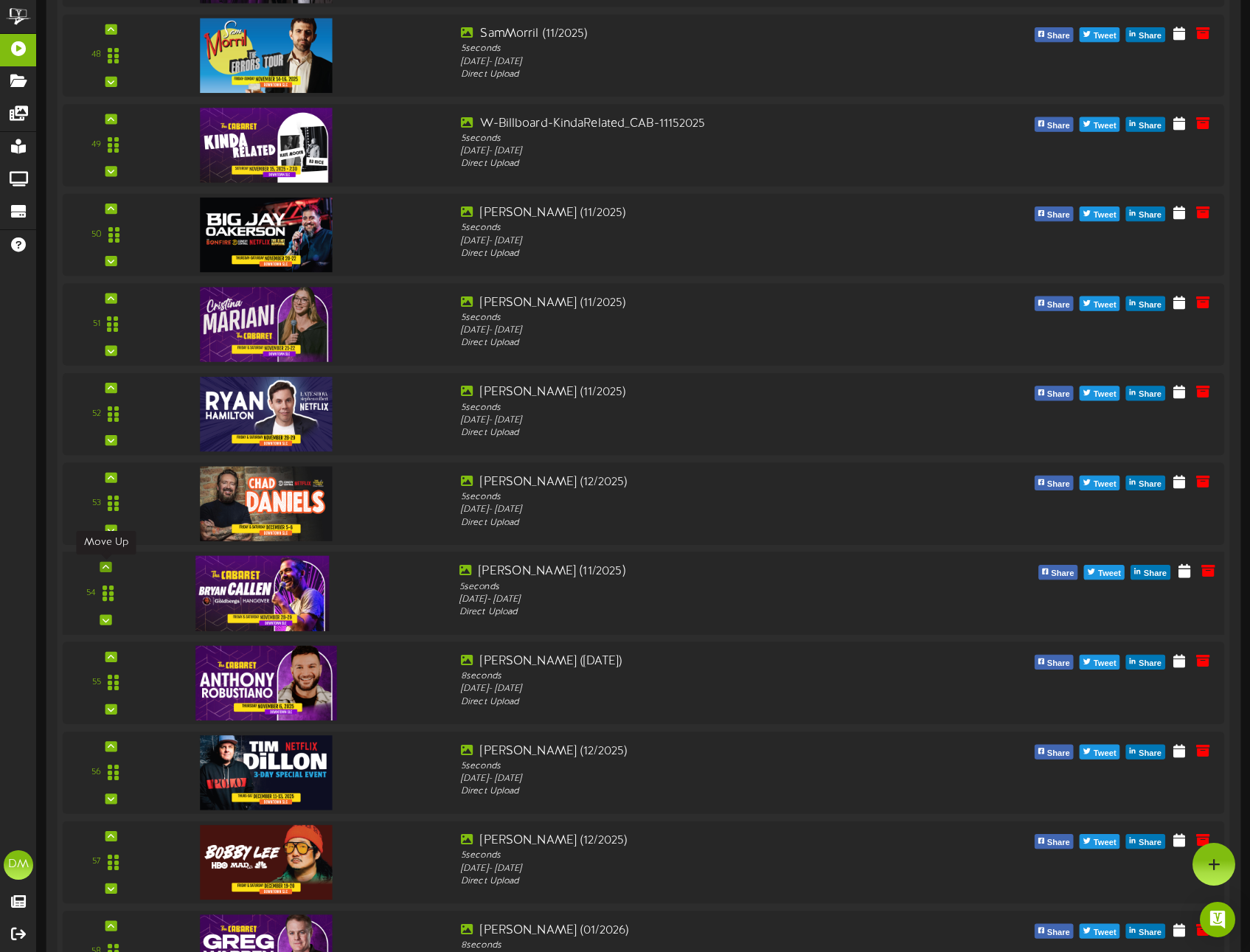
click at [110, 566] on div at bounding box center [105, 567] width 12 height 10
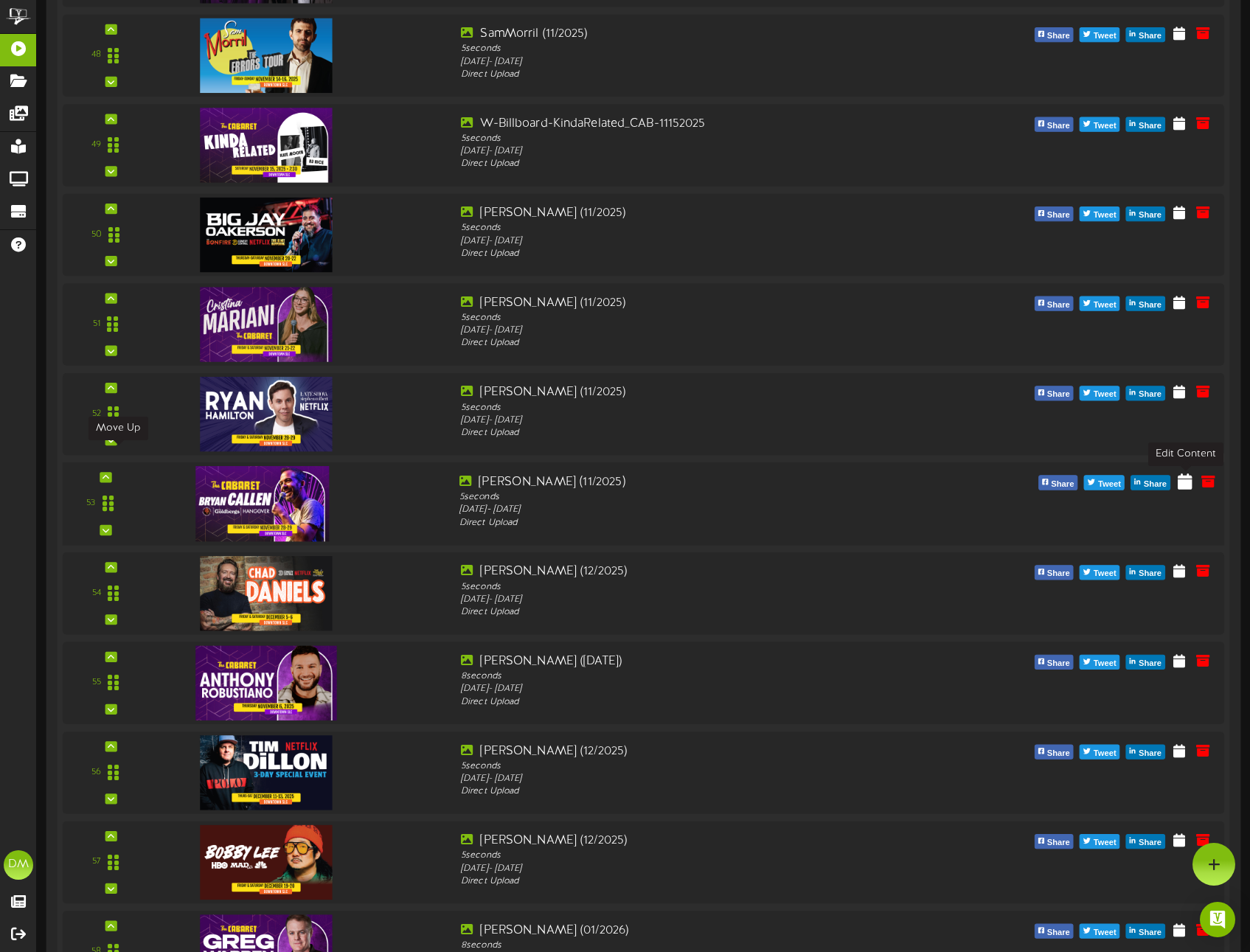
click at [1190, 481] on icon at bounding box center [1185, 480] width 15 height 16
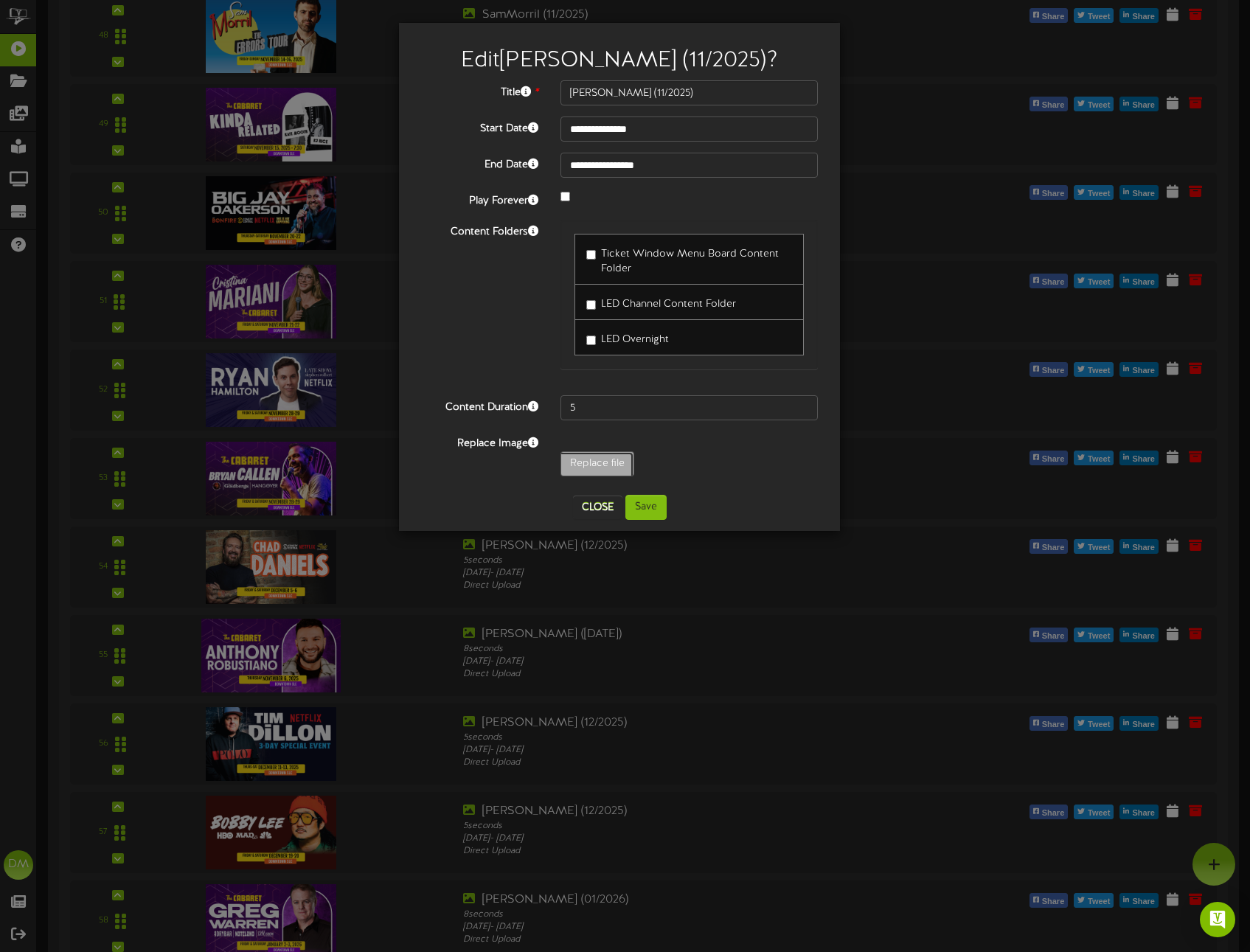
type input "**********"
type input "W-Billboard-BryanCallen_CAB-112025"
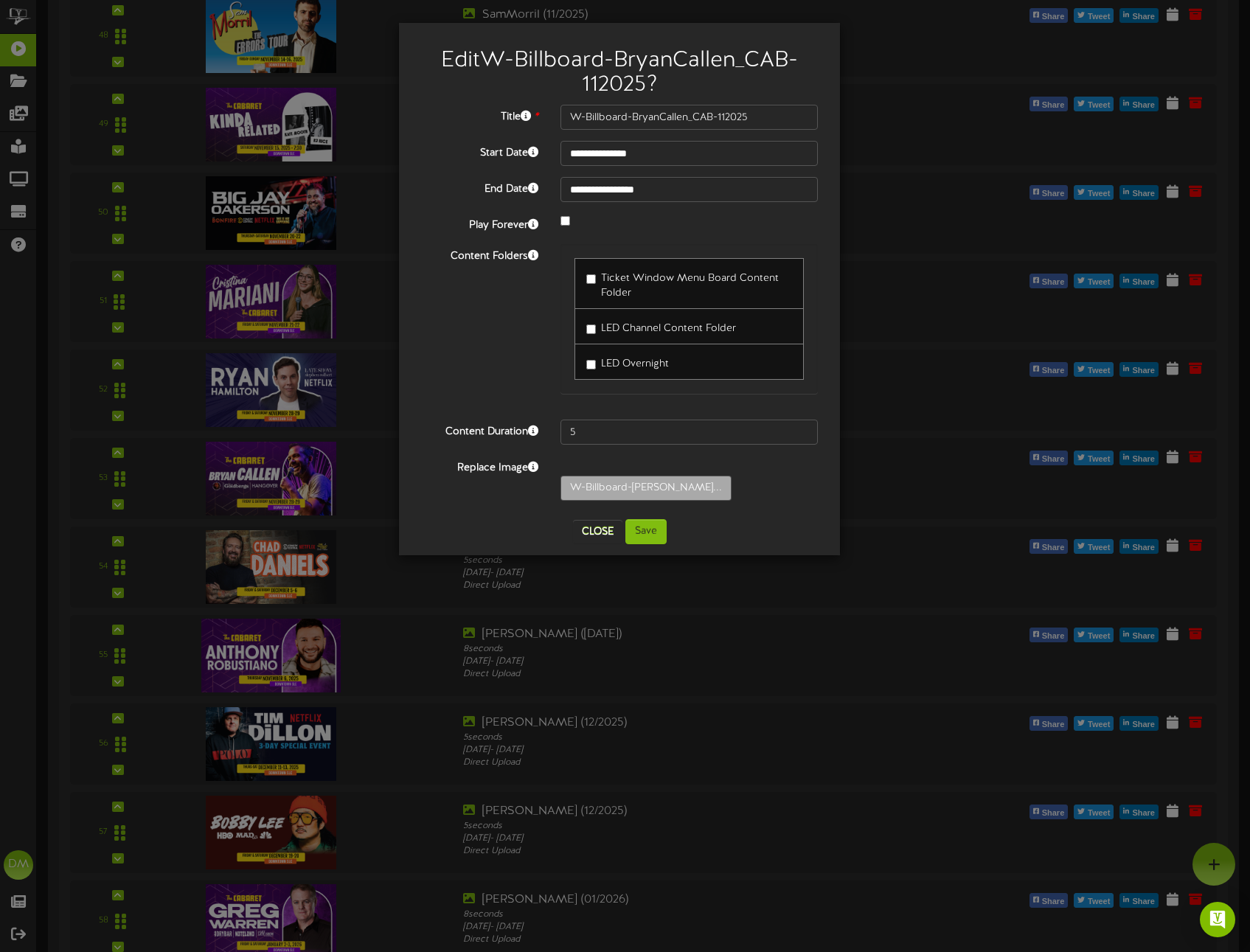
click at [667, 528] on div "Close Save" at bounding box center [619, 531] width 419 height 25
click at [663, 531] on button "Save" at bounding box center [646, 531] width 41 height 25
